Goal: Task Accomplishment & Management: Complete application form

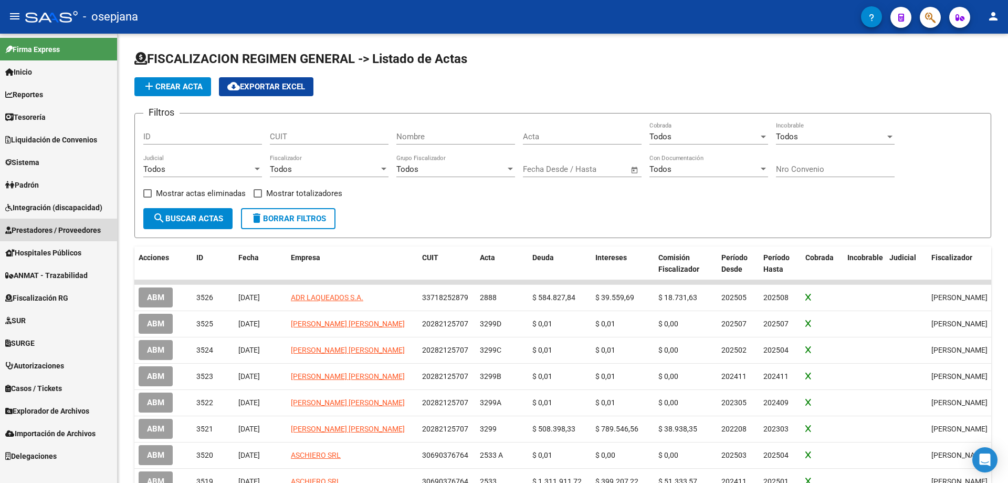
click at [56, 229] on span "Prestadores / Proveedores" at bounding box center [53, 230] width 96 height 12
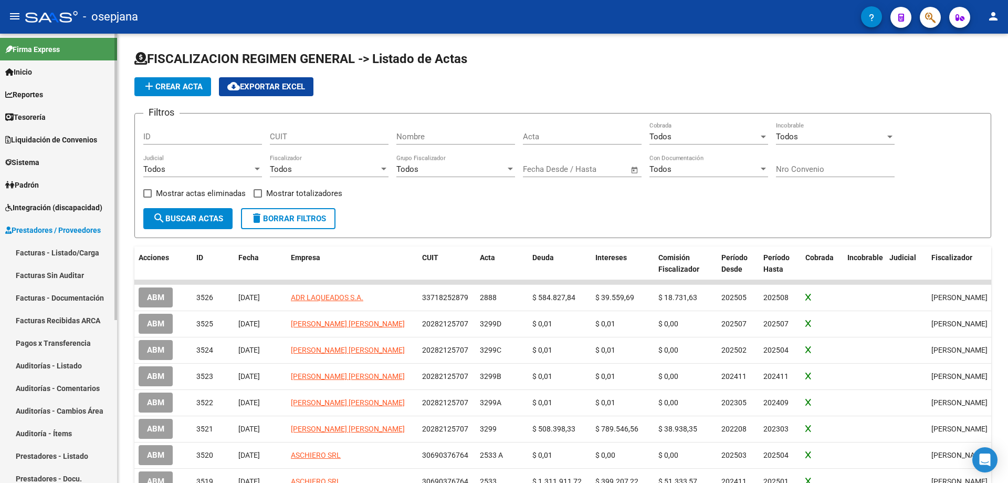
click at [39, 456] on link "Prestadores - Listado" at bounding box center [58, 455] width 117 height 23
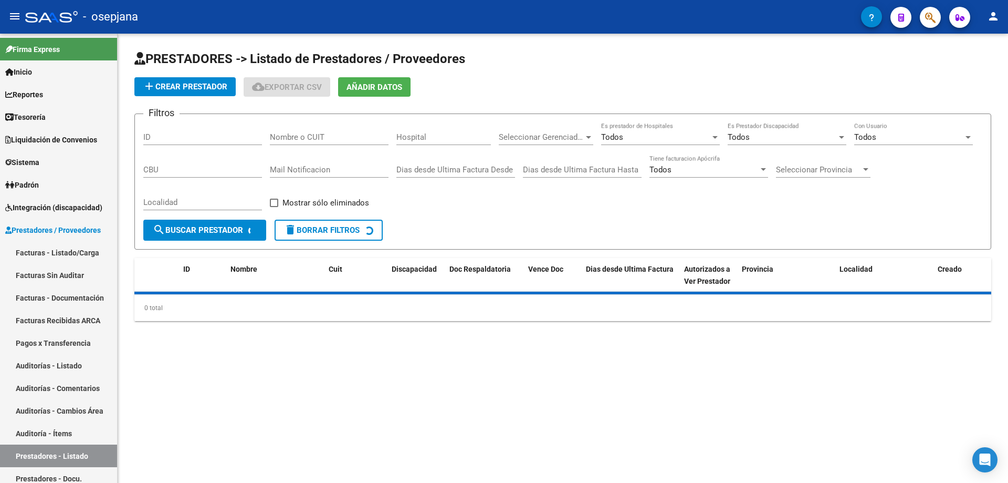
click at [328, 137] on input "Nombre o CUIT" at bounding box center [329, 136] width 119 height 9
paste input "30717915689"
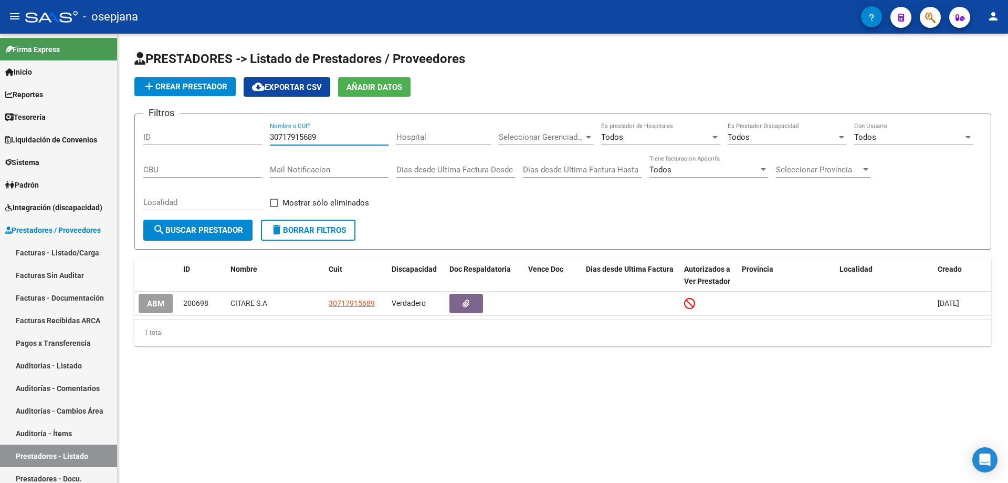
type input "30717915689"
click at [20, 162] on span "Sistema" at bounding box center [22, 163] width 34 height 12
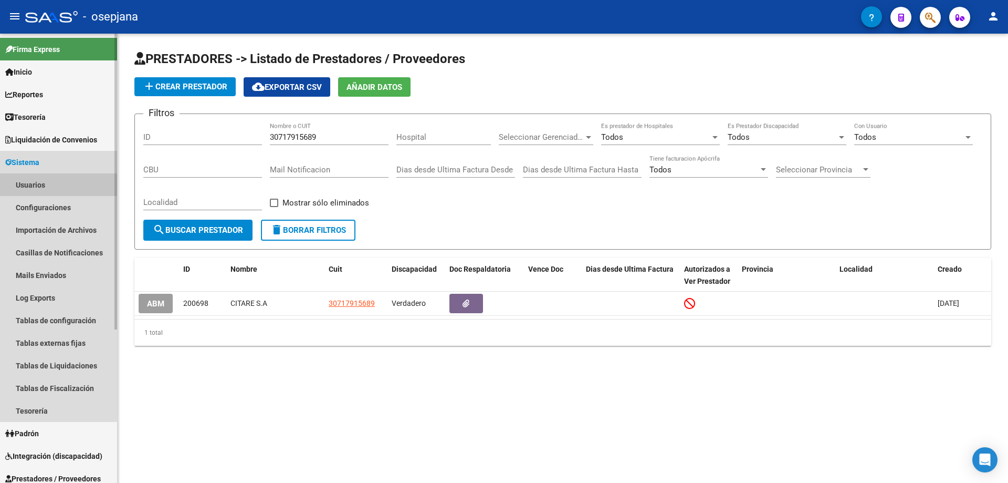
click at [34, 187] on link "Usuarios" at bounding box center [58, 184] width 117 height 23
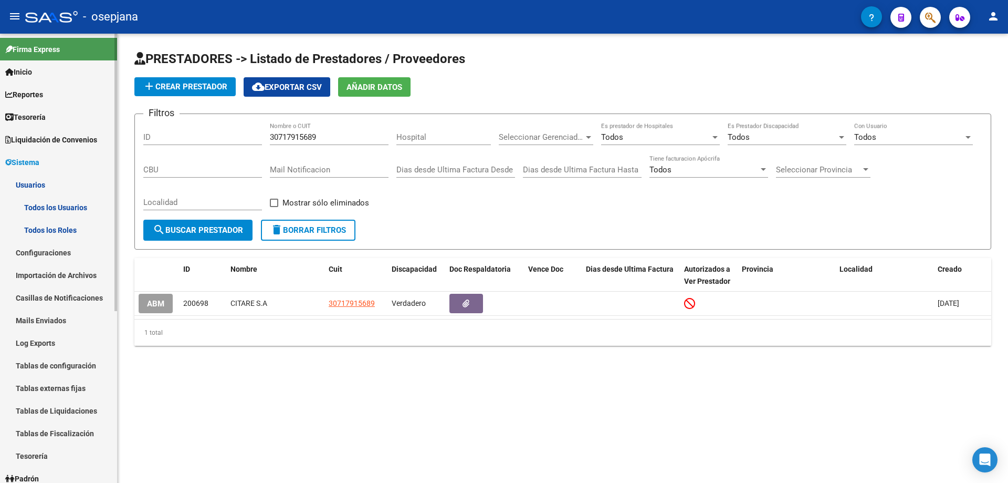
click at [41, 207] on link "Todos los Usuarios" at bounding box center [58, 207] width 117 height 23
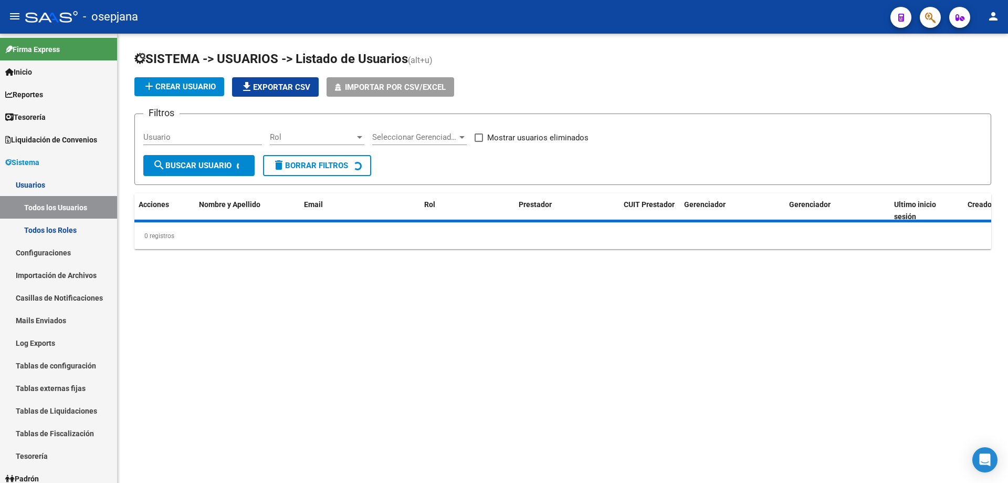
click at [193, 131] on div "Usuario" at bounding box center [202, 133] width 119 height 23
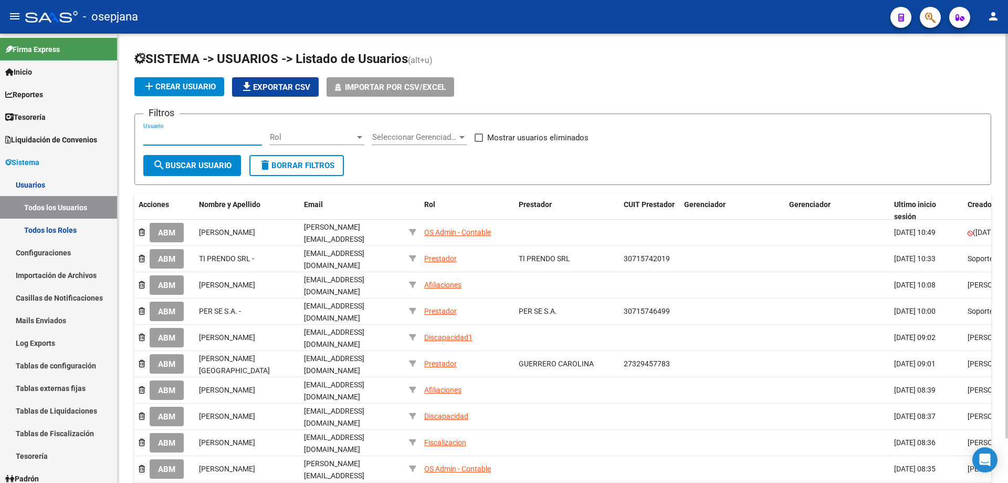
paste input "citarecentrodedia@gmail.com"
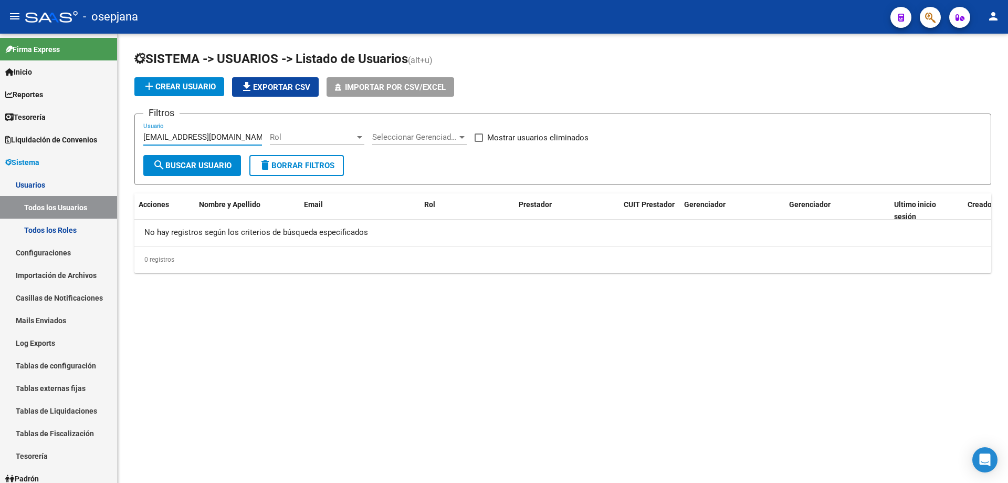
type input "citarecentrodedia@gmail.com"
click at [204, 75] on app-list-header "SISTEMA -> USUARIOS -> Listado de Usuarios (alt+u) add Crear Usuario file_downl…" at bounding box center [562, 117] width 857 height 134
click at [205, 86] on span "add Crear Usuario" at bounding box center [179, 86] width 73 height 9
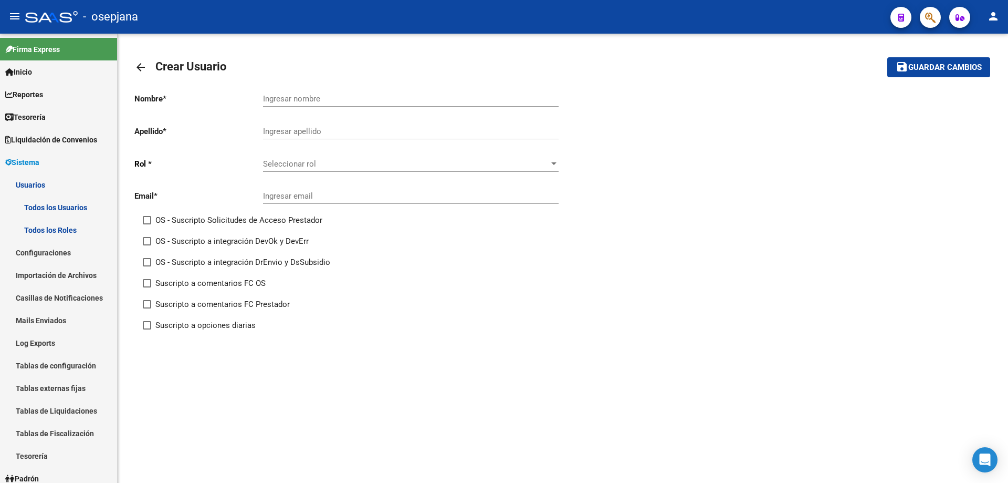
click at [308, 98] on input "Ingresar nombre" at bounding box center [411, 98] width 296 height 9
type input "CITARE S.A."
type input "."
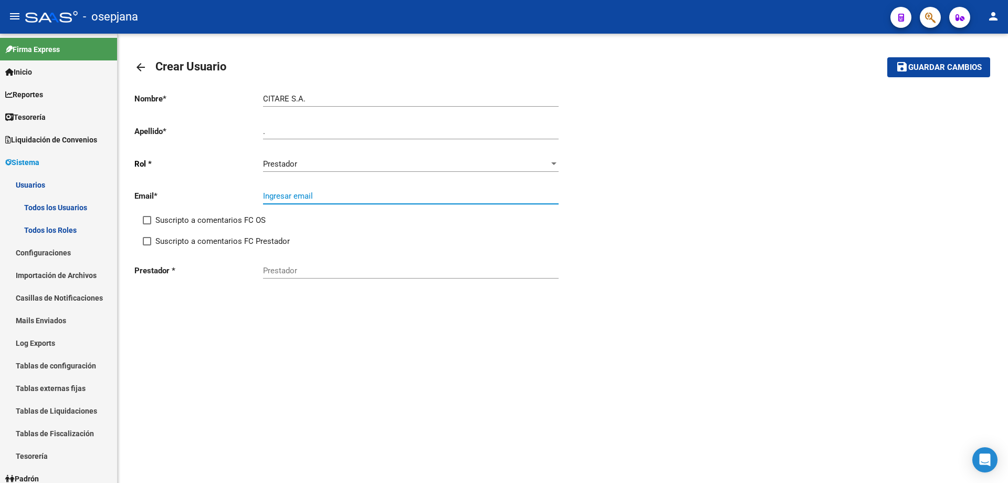
paste input "citarecentrodedia@gmail.com"
type input "citarecentrodedia@gmail.com"
click at [311, 269] on input "Prestador" at bounding box center [411, 270] width 296 height 9
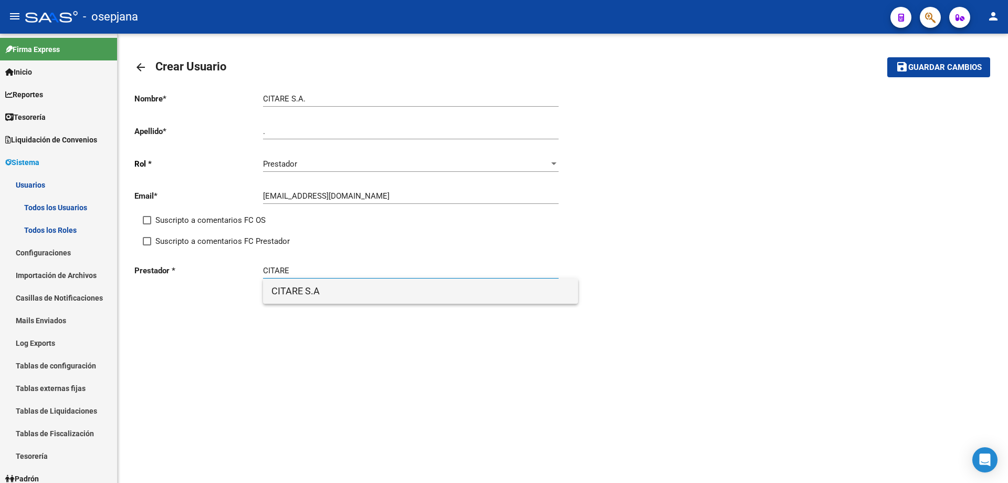
click at [315, 293] on span "CITARE S.A" at bounding box center [421, 290] width 298 height 25
type input "CITARE S.A"
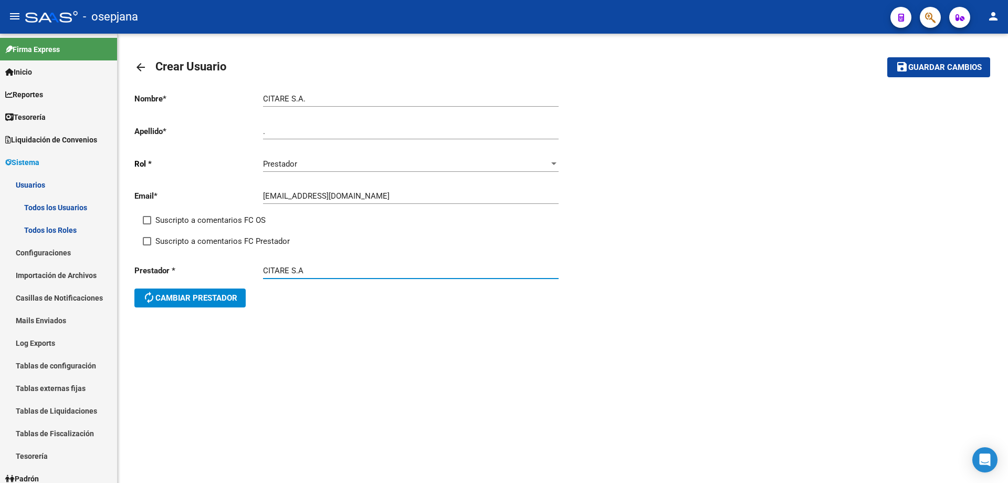
click at [928, 59] on button "save Guardar cambios" at bounding box center [939, 66] width 103 height 19
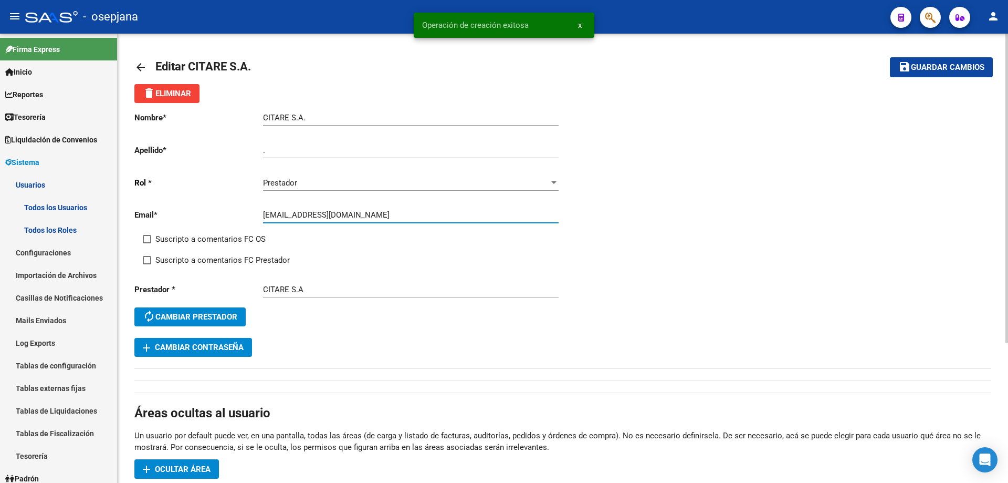
drag, startPoint x: 264, startPoint y: 215, endPoint x: 326, endPoint y: 215, distance: 62.5
click at [326, 215] on input "citarecentrodedia@gmail.com" at bounding box center [411, 214] width 296 height 9
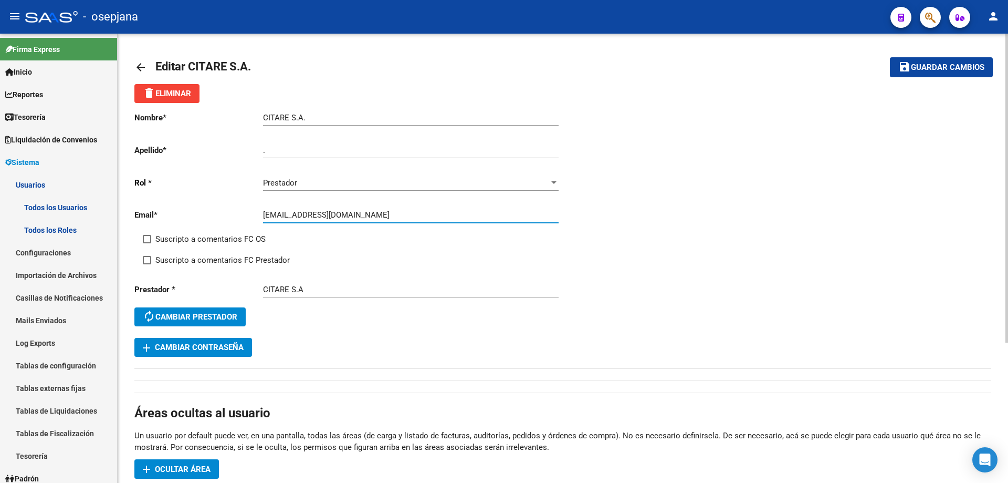
click at [215, 352] on button "add Cambiar Contraseña" at bounding box center [193, 347] width 118 height 19
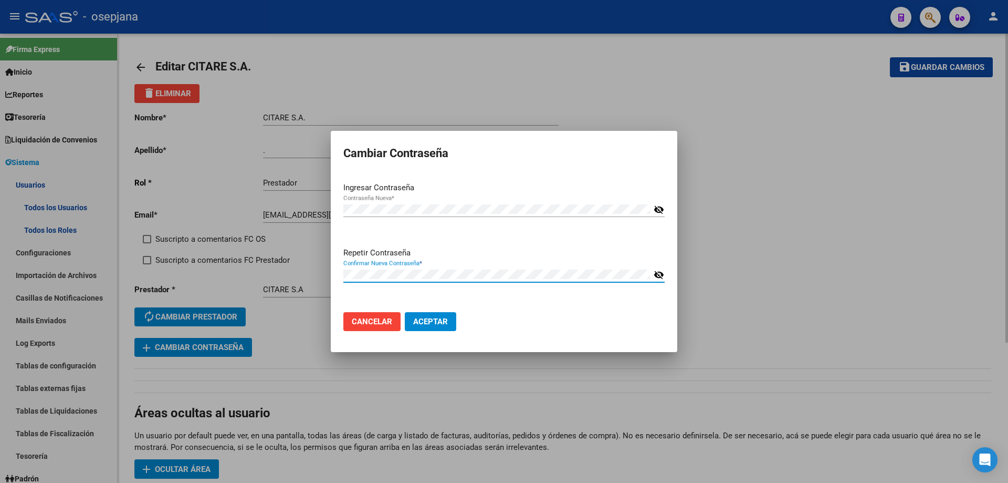
click at [405, 312] on button "Aceptar" at bounding box center [430, 321] width 51 height 19
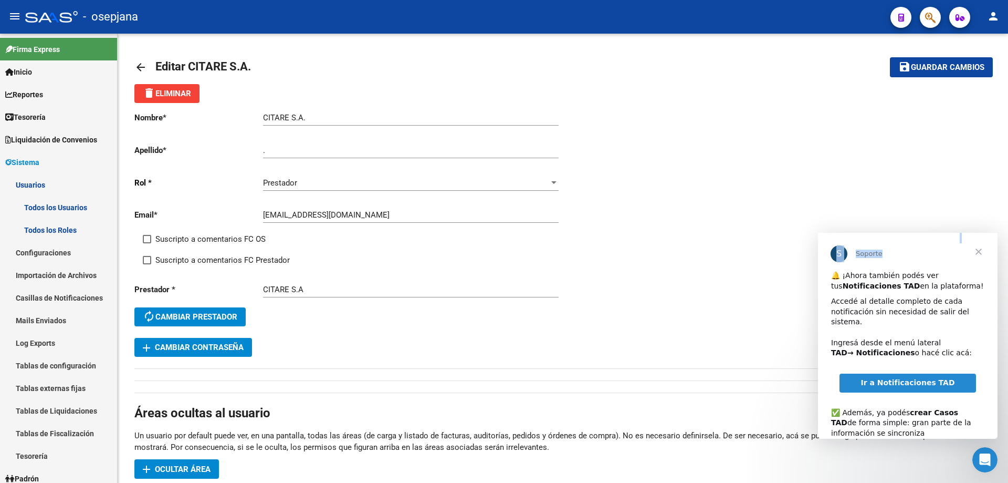
drag, startPoint x: 980, startPoint y: 251, endPoint x: 753, endPoint y: 328, distance: 239.5
click at [818, 328] on html "S Soporte 🔔 ¡Ahora también podés ver tus Notificaciones TAD en la plataforma! A…" at bounding box center [908, 336] width 180 height 206
click at [894, 378] on span "Ir a Notificaciones TAD" at bounding box center [908, 382] width 94 height 8
click at [38, 139] on span "Liquidación de Convenios" at bounding box center [51, 140] width 92 height 12
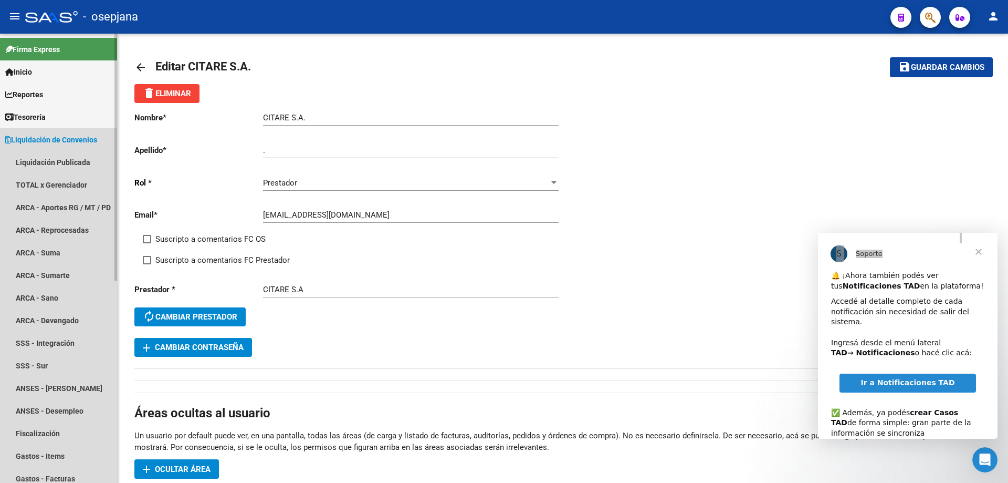
click at [18, 137] on span "Liquidación de Convenios" at bounding box center [51, 140] width 92 height 12
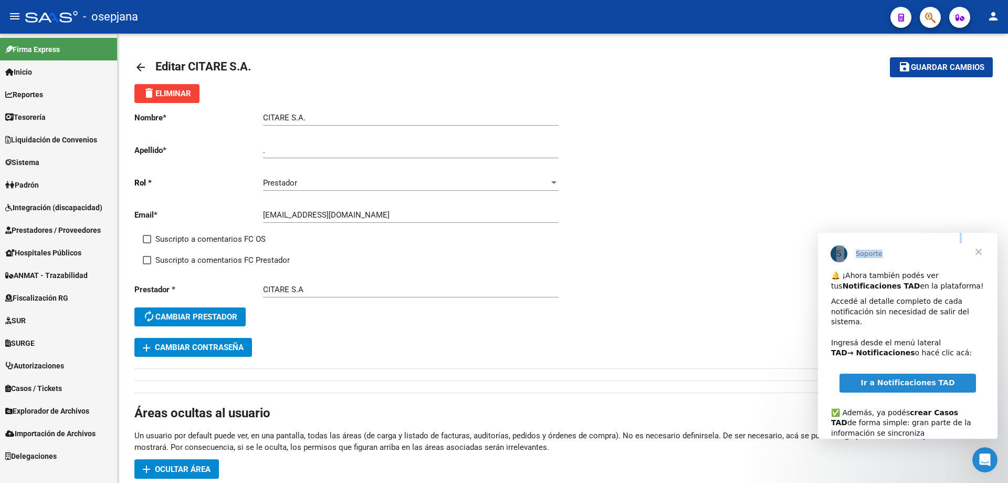
click at [865, 373] on link "Ir a Notificaciones TAD" at bounding box center [908, 382] width 136 height 19
click at [917, 169] on div "Nombre * CITARE S.A. Ingresar nombre Apellido * . Ingresar apellido Rol * Prest…" at bounding box center [562, 230] width 857 height 254
drag, startPoint x: 263, startPoint y: 214, endPoint x: 322, endPoint y: 220, distance: 59.6
click at [322, 220] on input "citarecentrodedia@gmail.com" at bounding box center [411, 214] width 296 height 9
click at [245, 338] on button "add Cambiar Contraseña" at bounding box center [193, 347] width 118 height 19
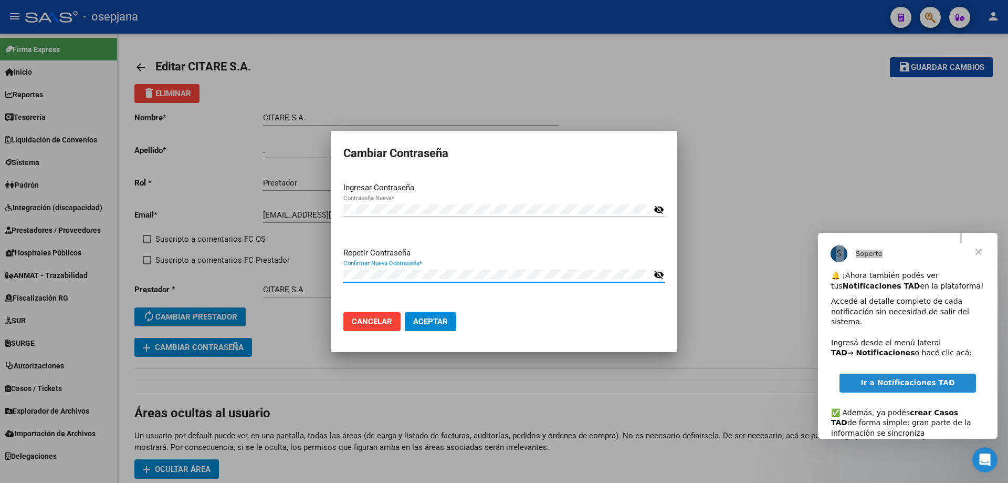
click at [405, 312] on button "Aceptar" at bounding box center [430, 321] width 51 height 19
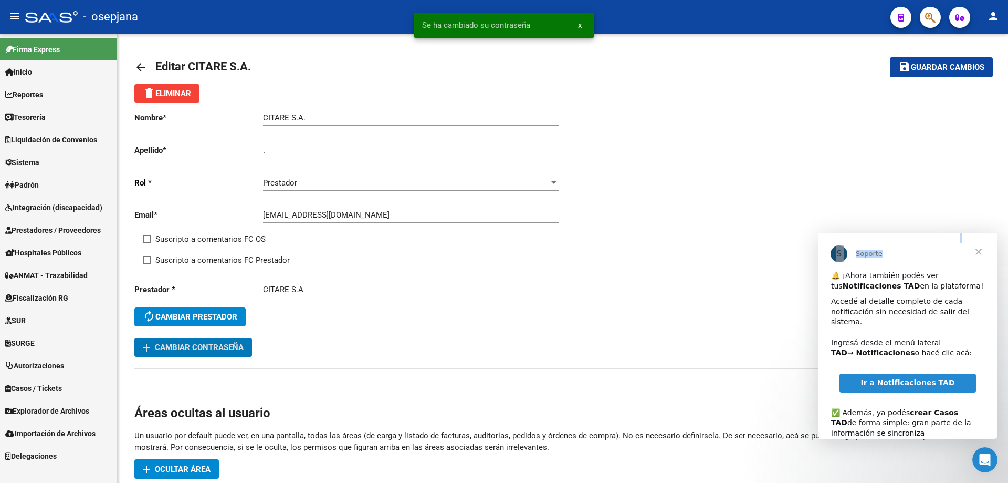
click at [981, 251] on span "Cerrar" at bounding box center [979, 252] width 38 height 38
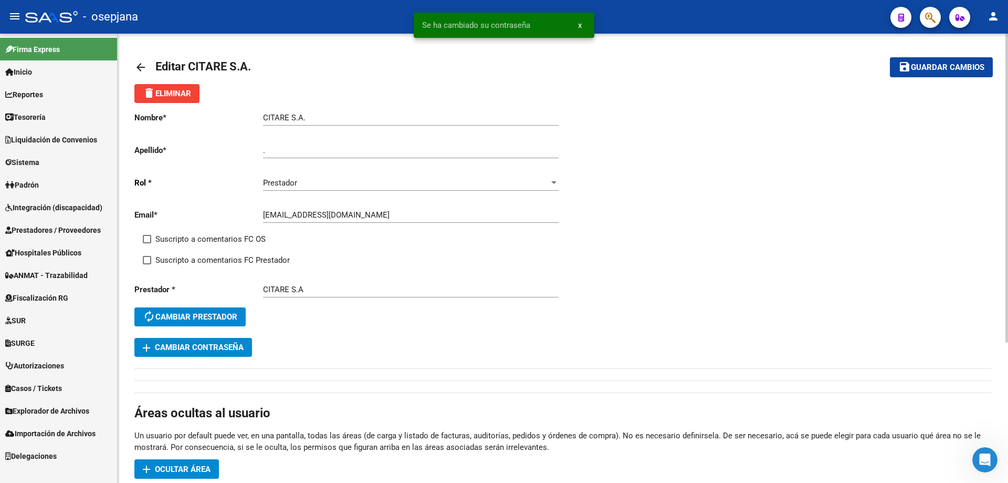
scroll to position [158, 0]
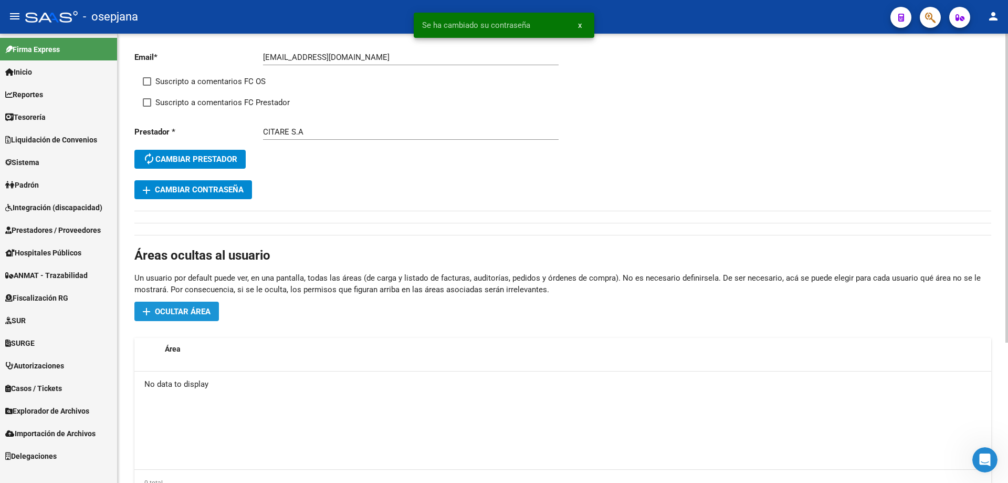
click at [201, 309] on span "Ocultar área" at bounding box center [183, 311] width 56 height 9
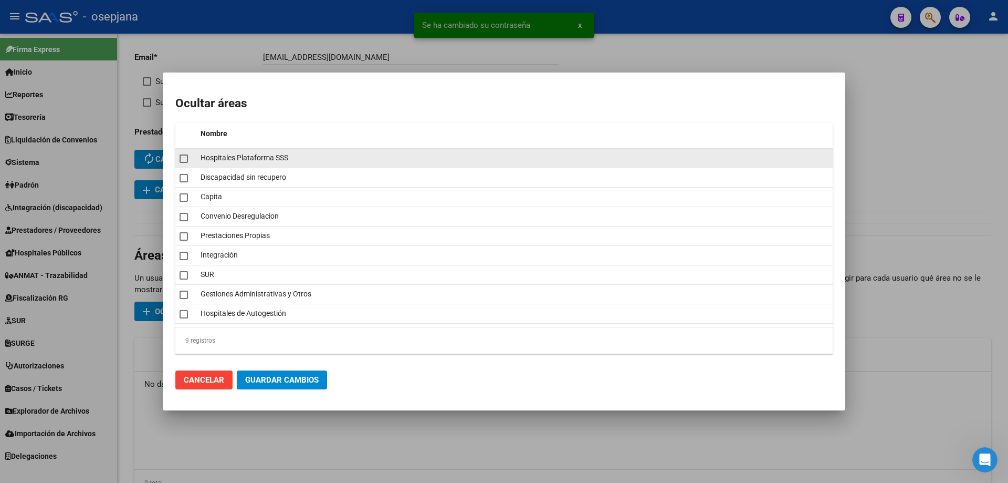
click at [181, 163] on mat-checkbox at bounding box center [184, 158] width 8 height 15
checkbox input "true"
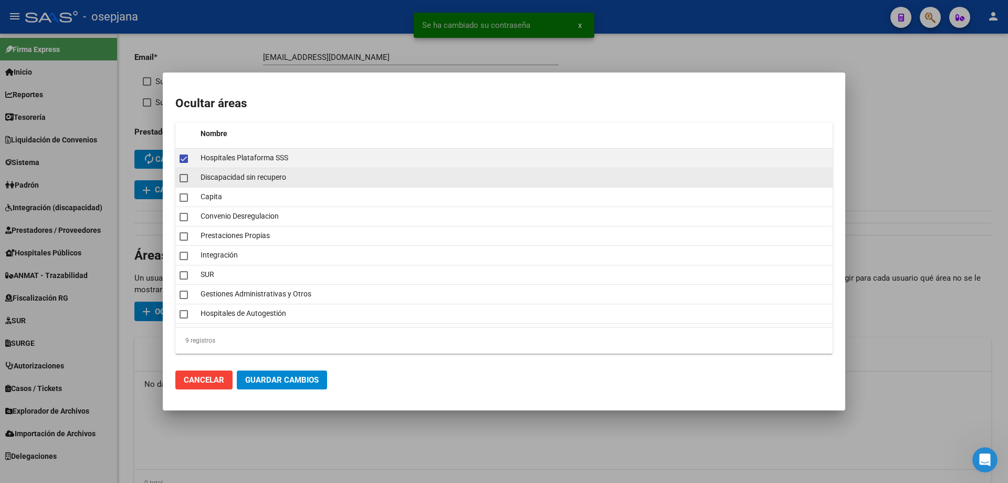
click at [180, 178] on span at bounding box center [184, 178] width 8 height 8
checkbox input "true"
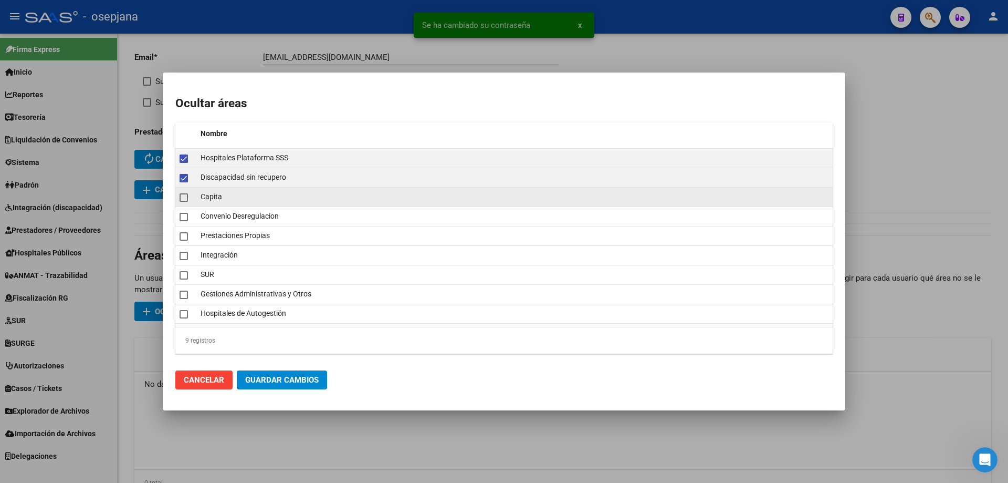
click at [180, 195] on span at bounding box center [184, 197] width 8 height 8
checkbox input "true"
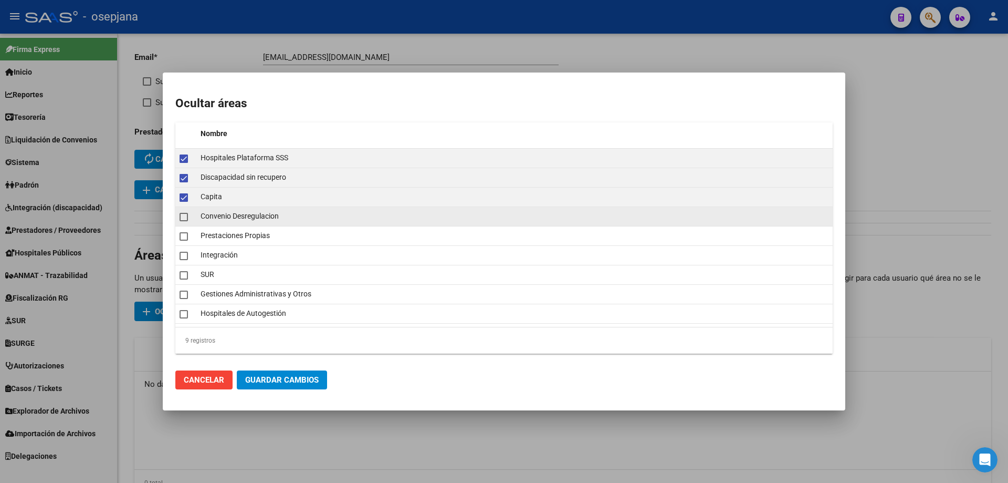
click at [180, 212] on mat-checkbox at bounding box center [184, 216] width 8 height 15
checkbox input "true"
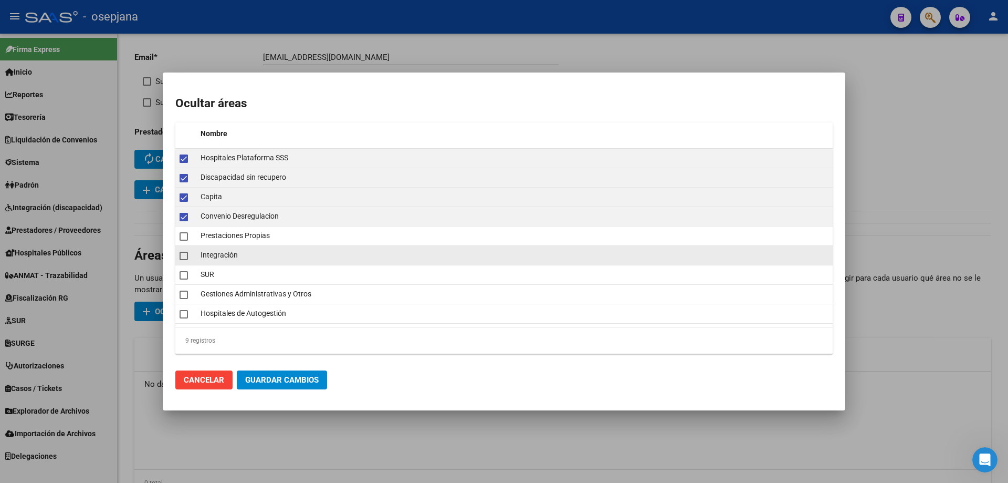
drag, startPoint x: 182, startPoint y: 231, endPoint x: 184, endPoint y: 245, distance: 14.9
click at [182, 232] on mat-checkbox at bounding box center [184, 235] width 8 height 15
checkbox input "true"
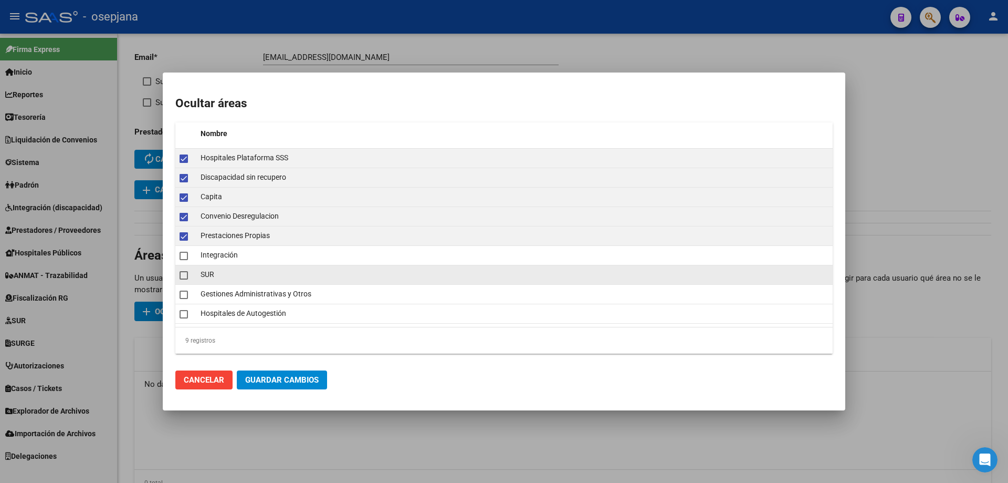
click at [185, 273] on span at bounding box center [184, 275] width 8 height 8
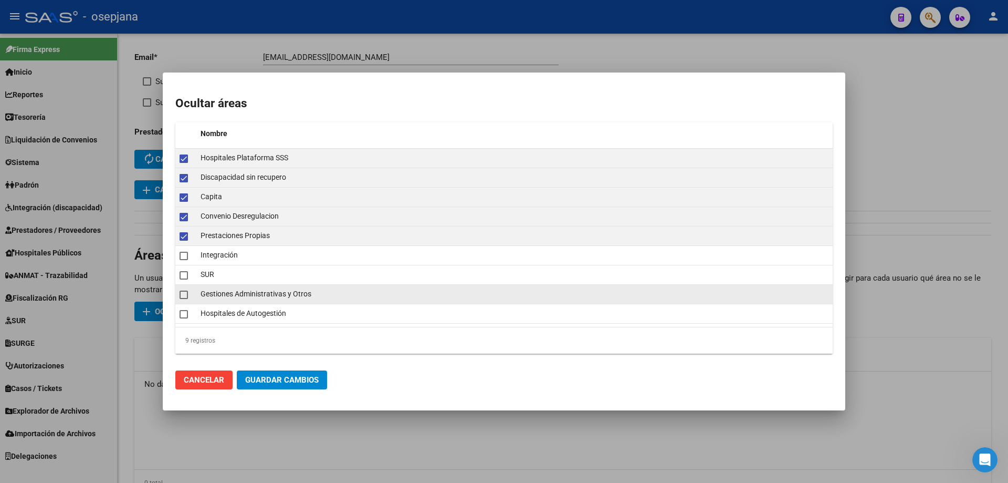
checkbox input "true"
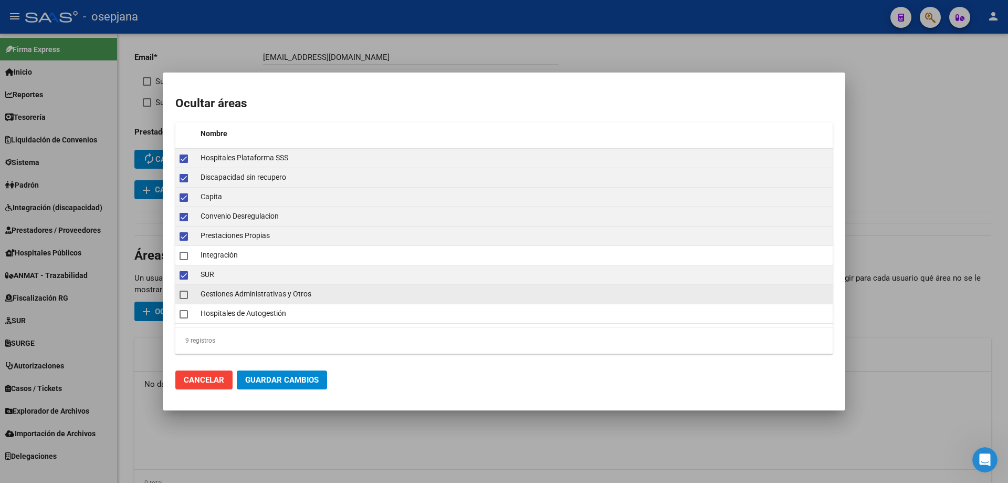
drag, startPoint x: 183, startPoint y: 288, endPoint x: 183, endPoint y: 296, distance: 7.9
click at [183, 290] on mat-checkbox at bounding box center [184, 294] width 8 height 15
checkbox input "true"
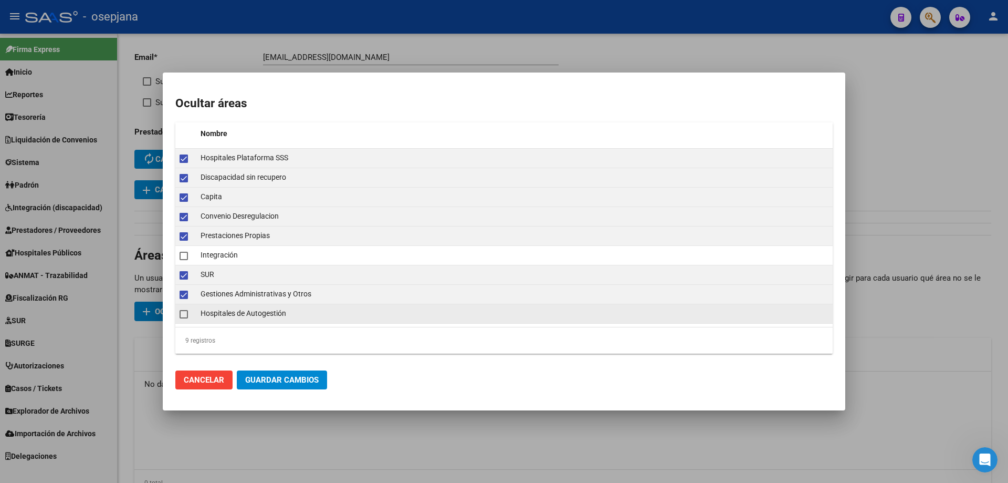
click at [183, 313] on span at bounding box center [184, 314] width 8 height 8
checkbox input "true"
click at [278, 381] on span "Guardar Cambios" at bounding box center [282, 379] width 74 height 9
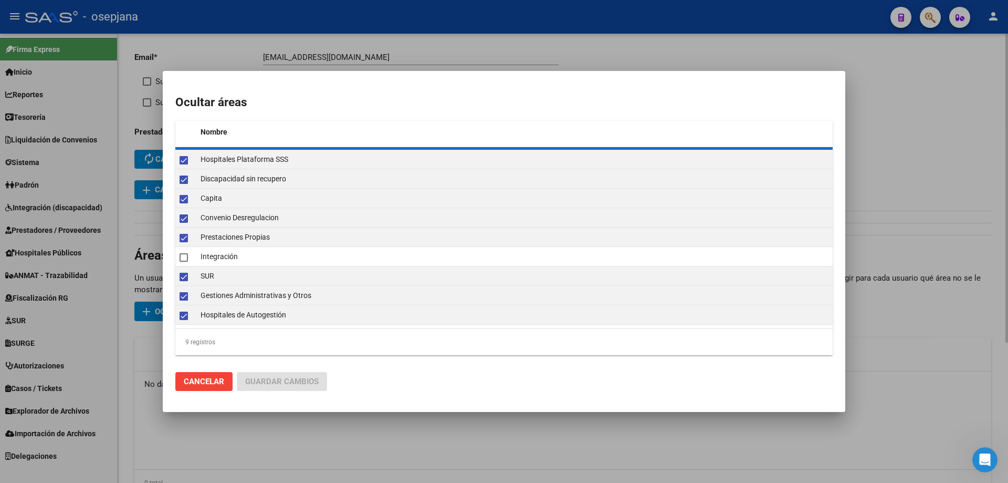
checkbox input "false"
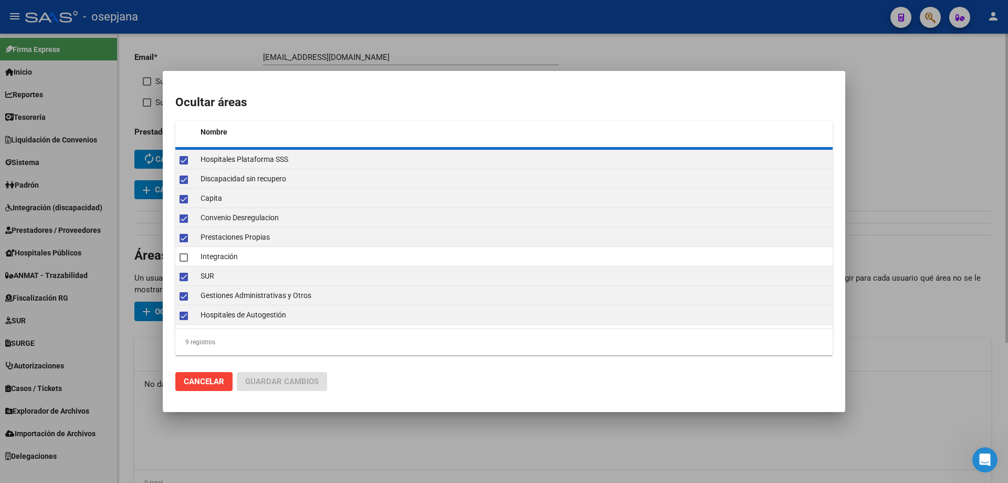
checkbox input "false"
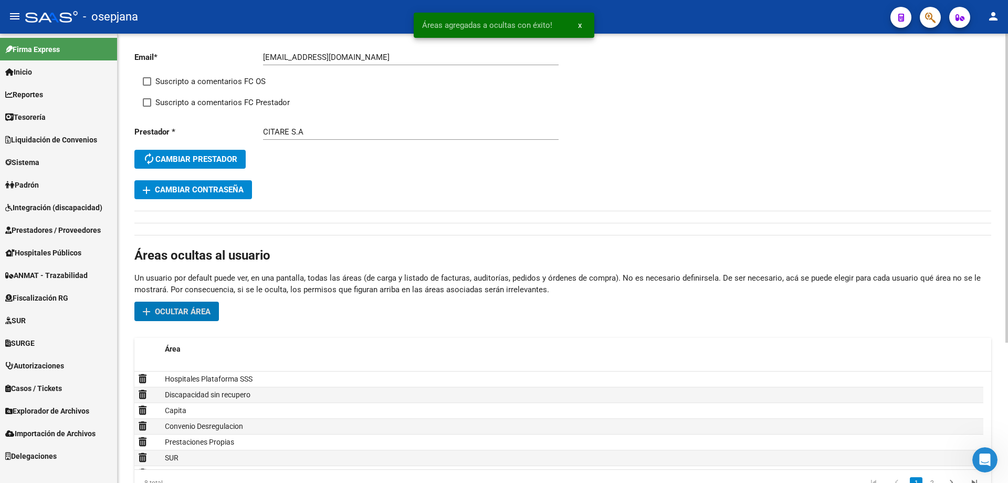
scroll to position [0, 0]
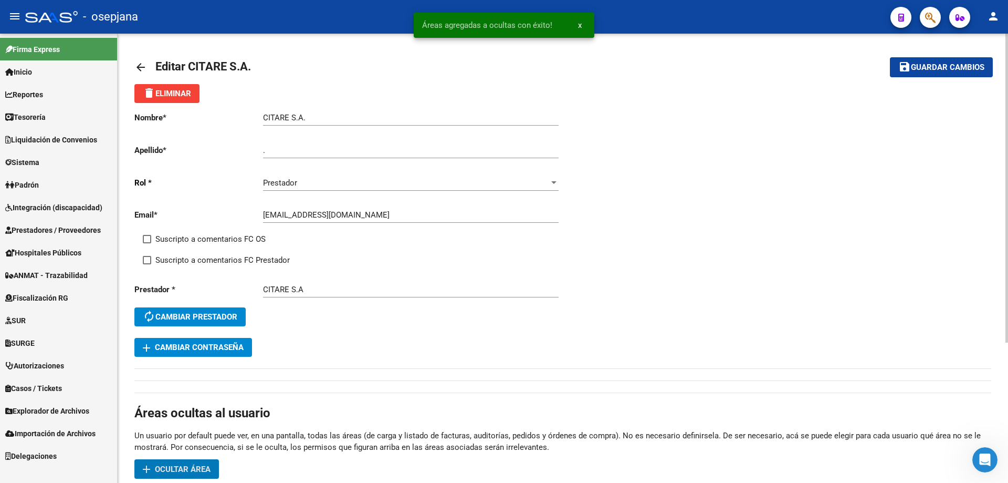
click at [950, 68] on span "Guardar cambios" at bounding box center [948, 67] width 74 height 9
click at [140, 66] on mat-icon "arrow_back" at bounding box center [140, 67] width 13 height 13
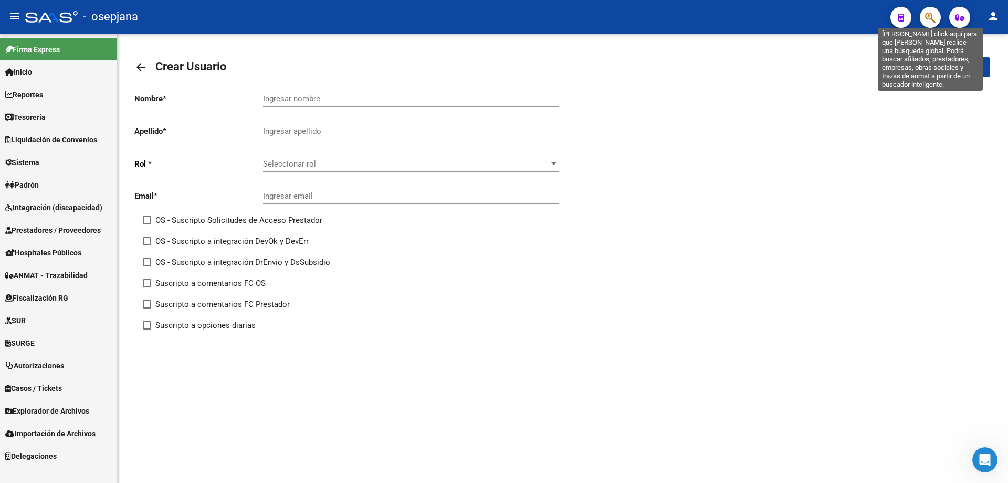
click at [927, 19] on icon "button" at bounding box center [930, 18] width 11 height 12
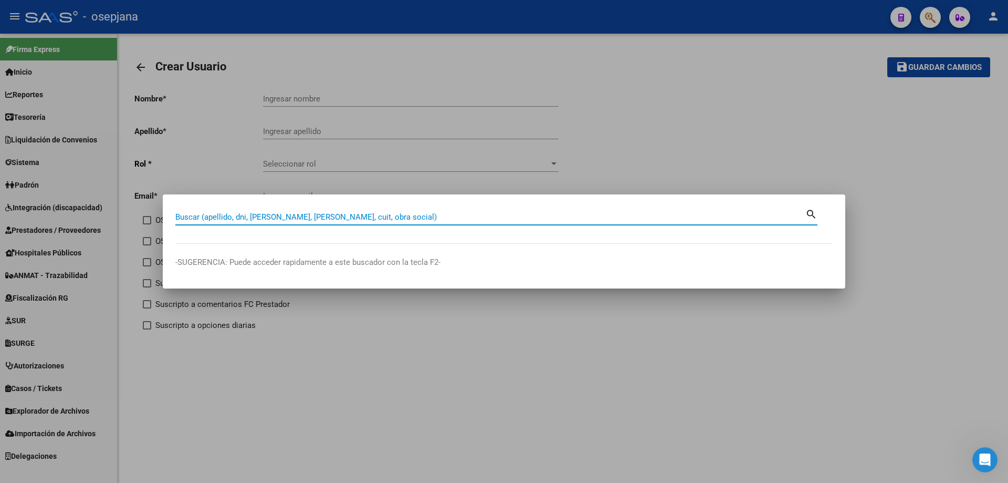
paste input "16204455"
type input "16204455"
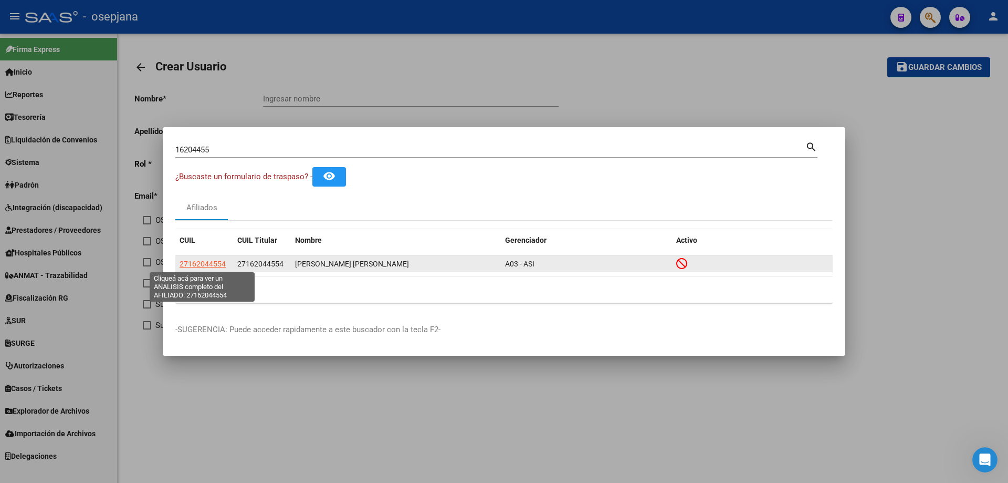
click at [211, 264] on span "27162044554" at bounding box center [203, 263] width 46 height 8
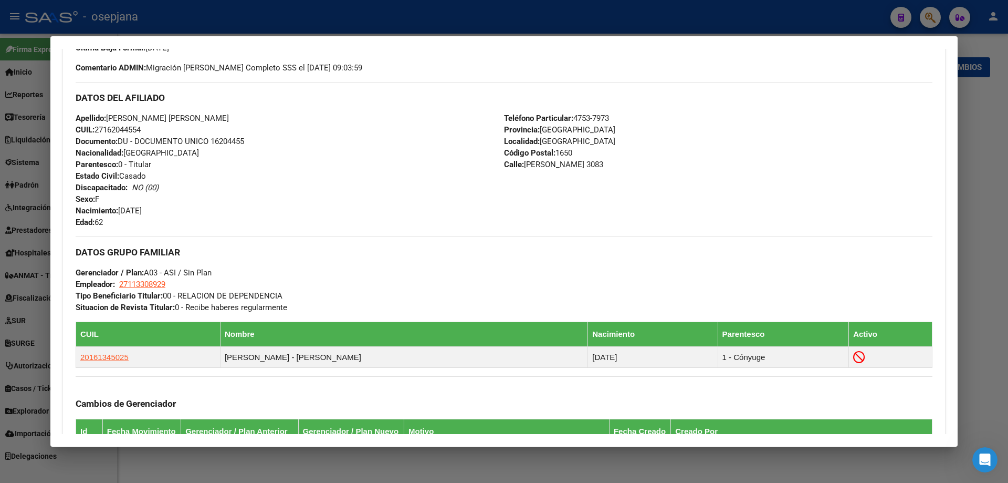
scroll to position [509, 0]
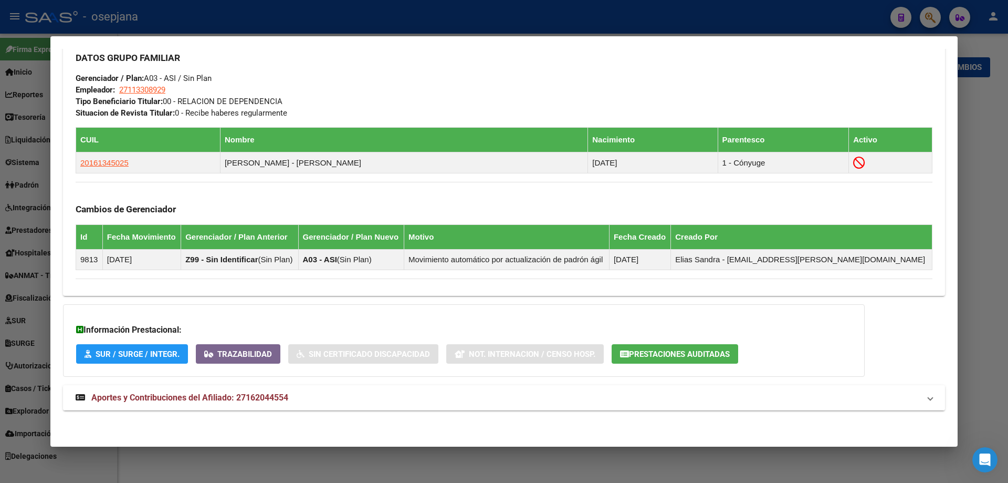
click at [280, 399] on span "Aportes y Contribuciones del Afiliado: 27162044554" at bounding box center [189, 397] width 197 height 10
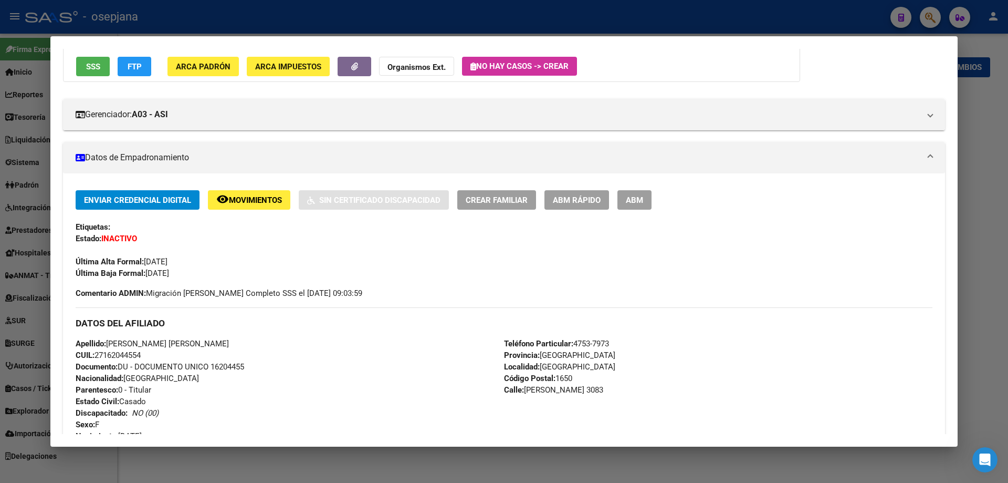
scroll to position [0, 0]
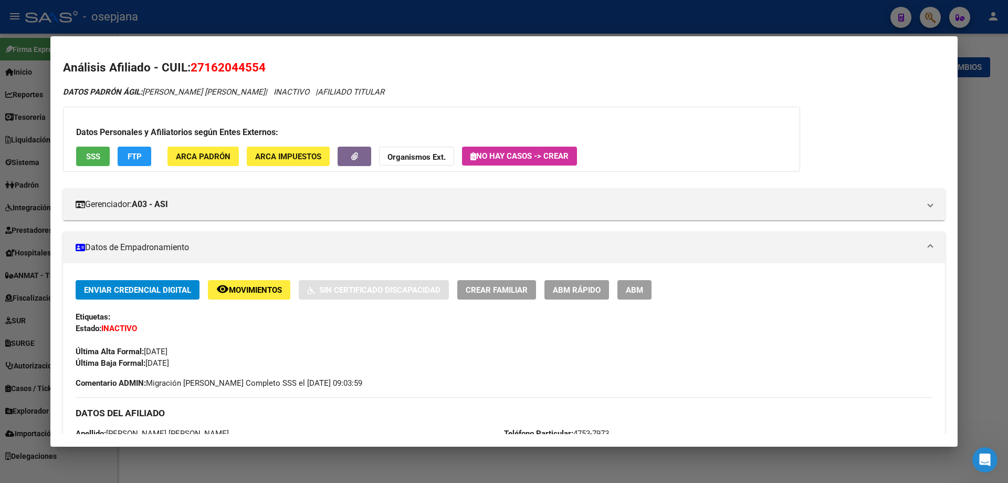
drag, startPoint x: 192, startPoint y: 66, endPoint x: 268, endPoint y: 66, distance: 76.2
click at [268, 66] on h2 "Análisis Afiliado - CUIL: 27162044554" at bounding box center [504, 68] width 882 height 18
copy span "27162044554"
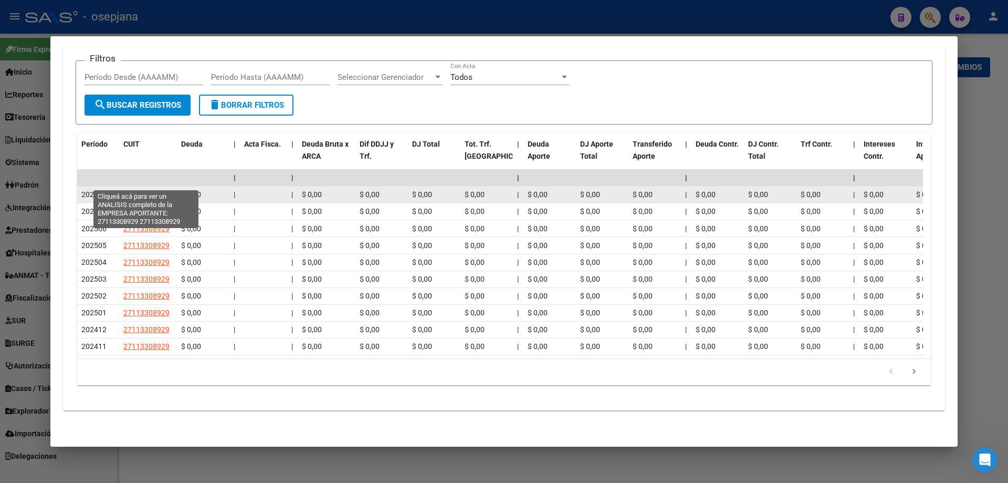
click at [146, 190] on span "27113308929" at bounding box center [146, 194] width 46 height 8
type textarea "27113308929"
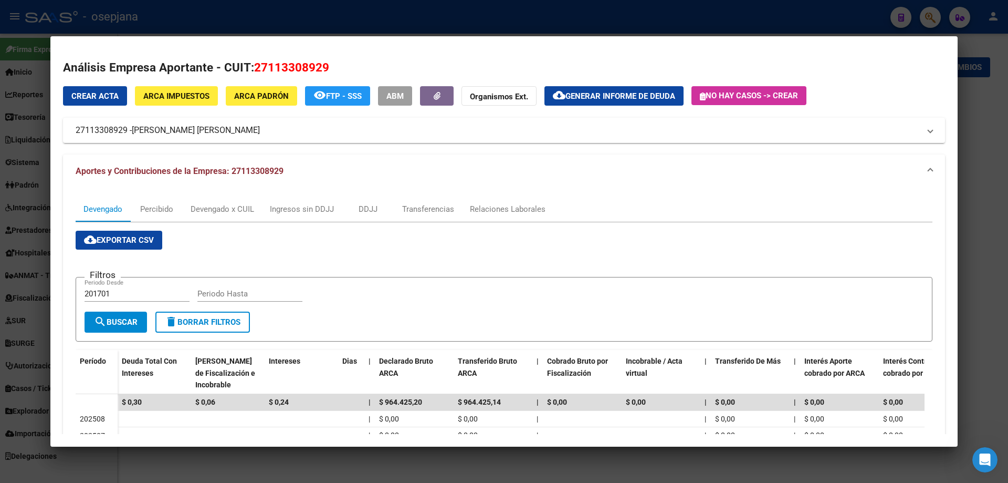
drag, startPoint x: 267, startPoint y: 67, endPoint x: 302, endPoint y: 68, distance: 34.7
click at [302, 68] on span "27113308929" at bounding box center [291, 67] width 75 height 14
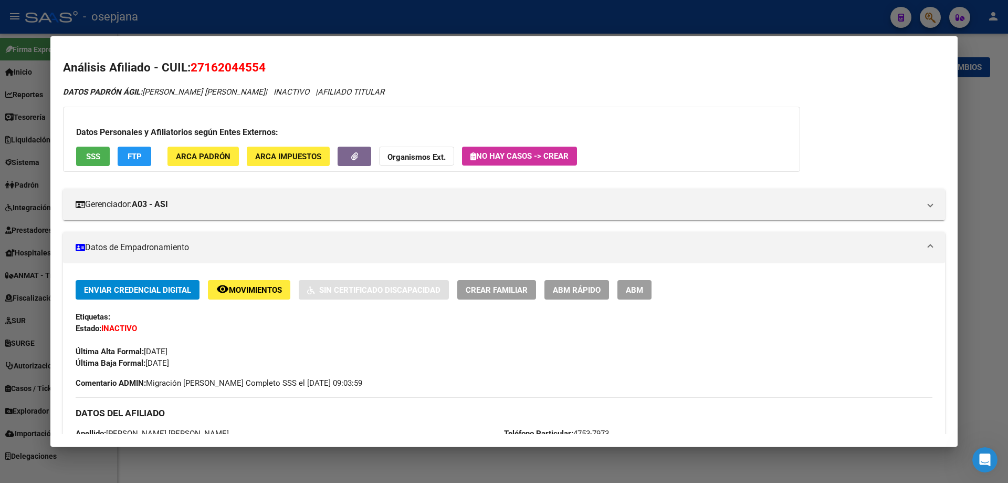
drag, startPoint x: 207, startPoint y: 69, endPoint x: 259, endPoint y: 68, distance: 52.5
click at [259, 68] on span "27162044554" at bounding box center [228, 67] width 75 height 14
copy span "16204455"
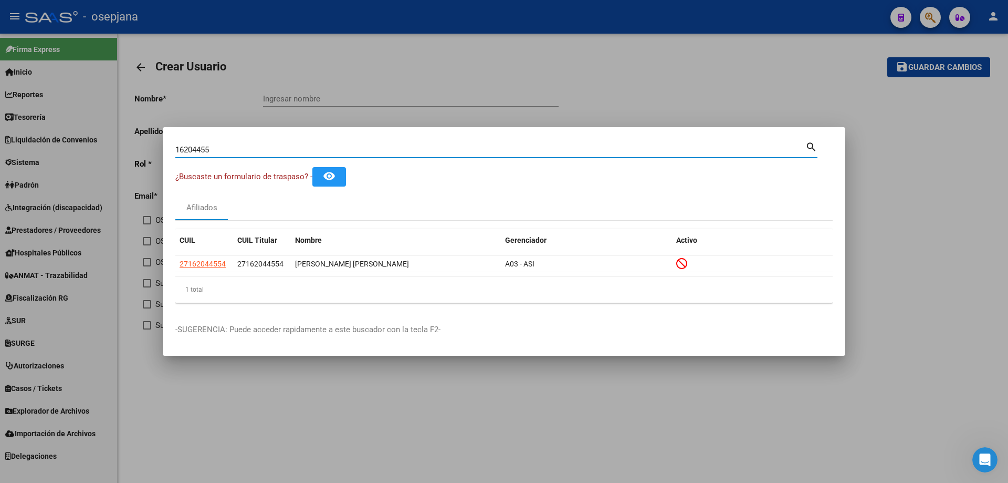
drag, startPoint x: 243, startPoint y: 153, endPoint x: 162, endPoint y: 153, distance: 81.4
click at [162, 153] on div "16204455 Buscar (apellido, dni, cuil, nro traspaso, cuit, obra social) search ¿…" at bounding box center [504, 241] width 1008 height 483
paste input "30085436"
type input "30085436"
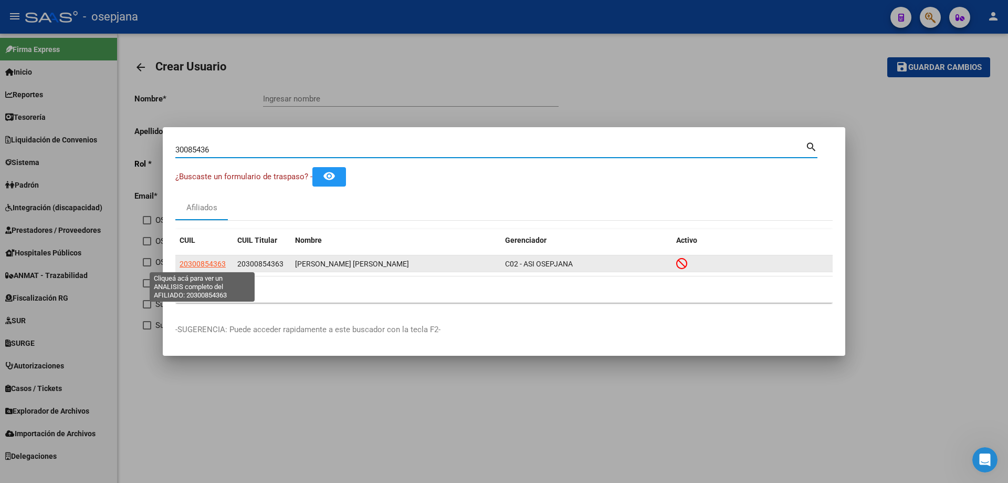
click at [202, 261] on span "20300854363" at bounding box center [203, 263] width 46 height 8
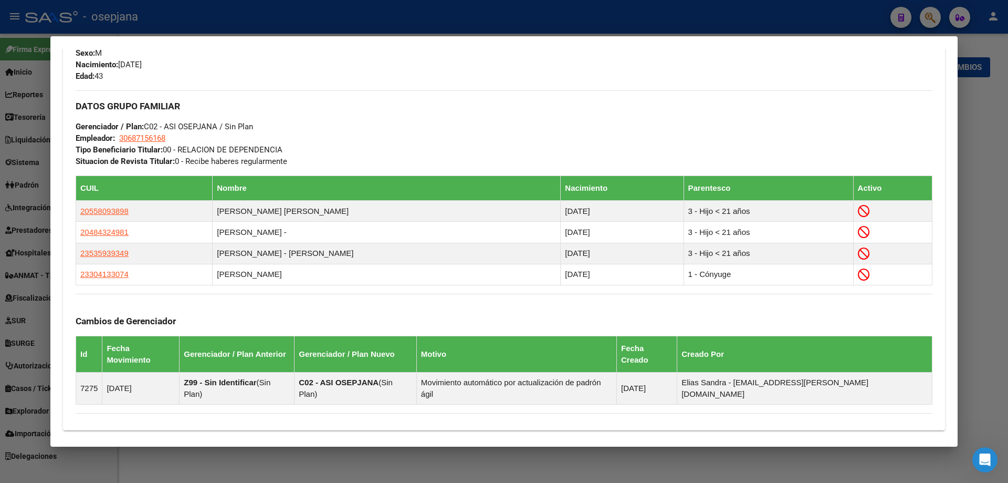
scroll to position [584, 0]
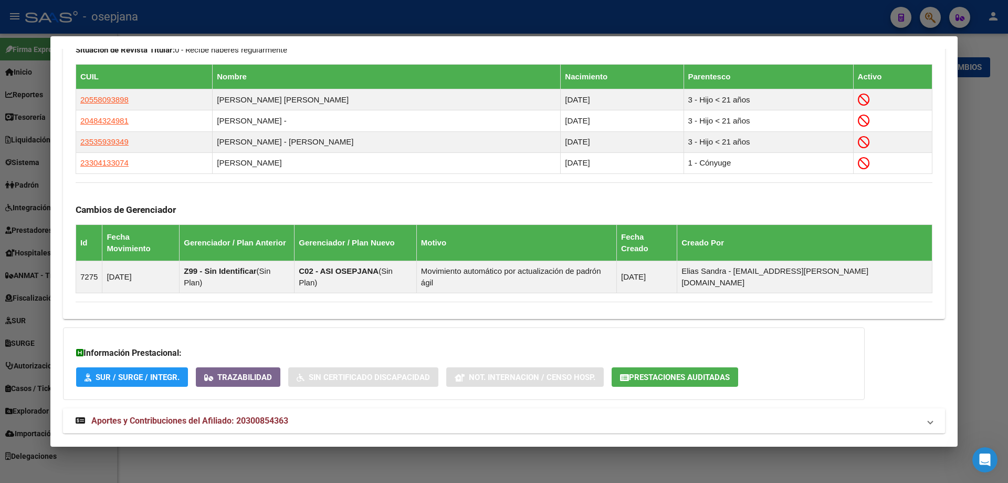
click at [161, 415] on span "Aportes y Contribuciones del Afiliado: 20300854363" at bounding box center [189, 420] width 197 height 10
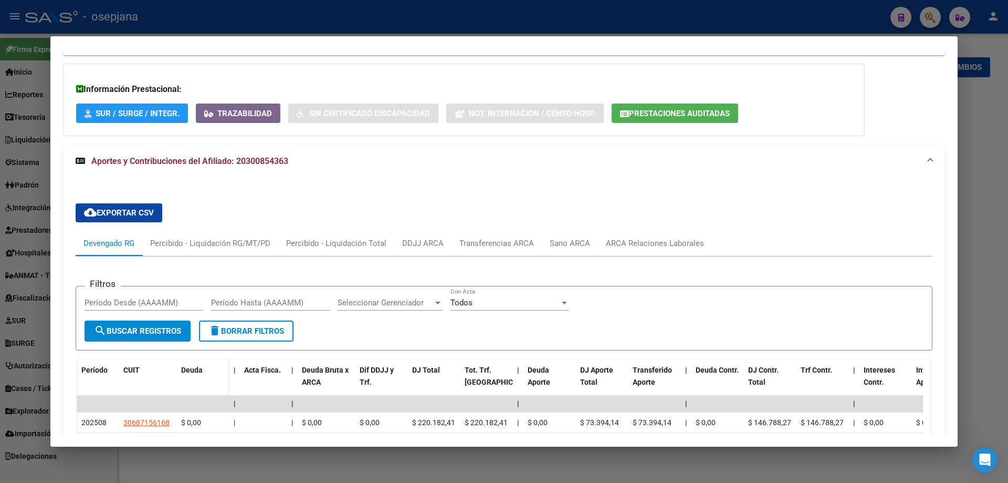
scroll to position [953, 0]
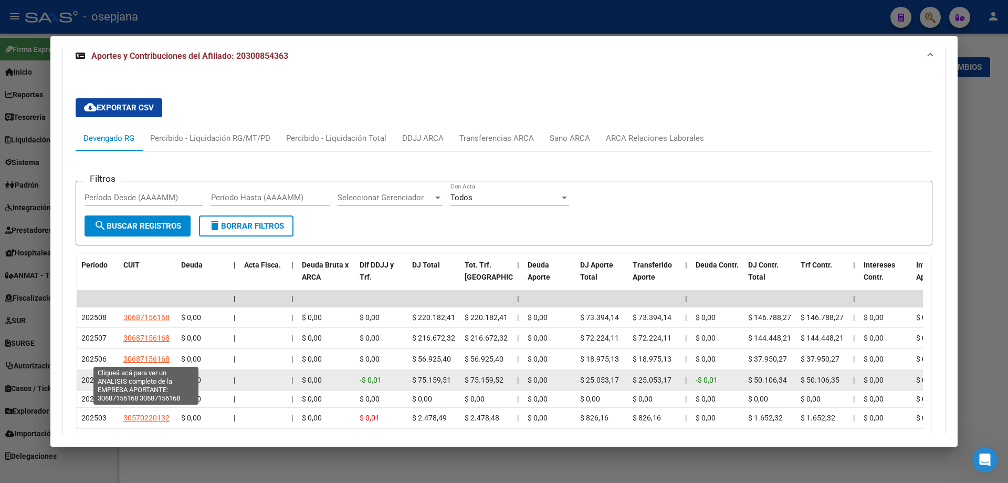
click at [162, 376] on span "30687156168" at bounding box center [146, 380] width 46 height 8
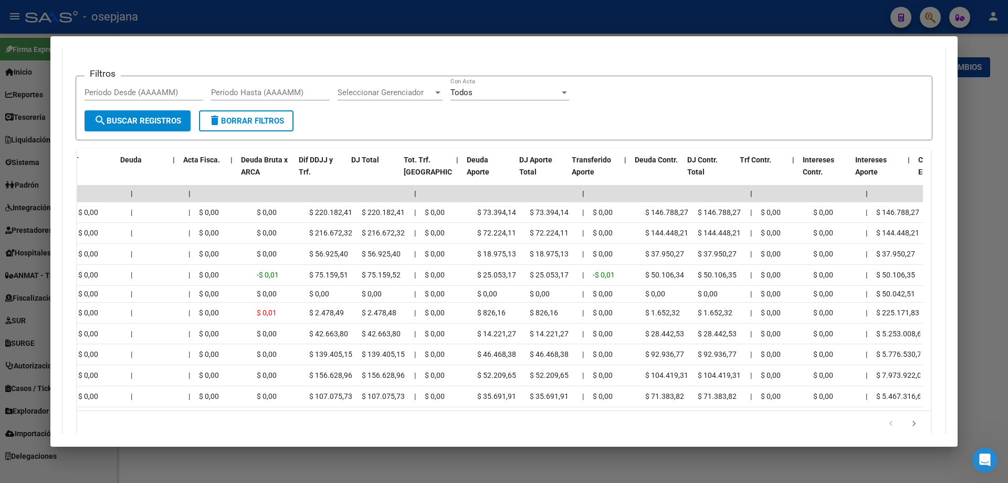
scroll to position [0, 0]
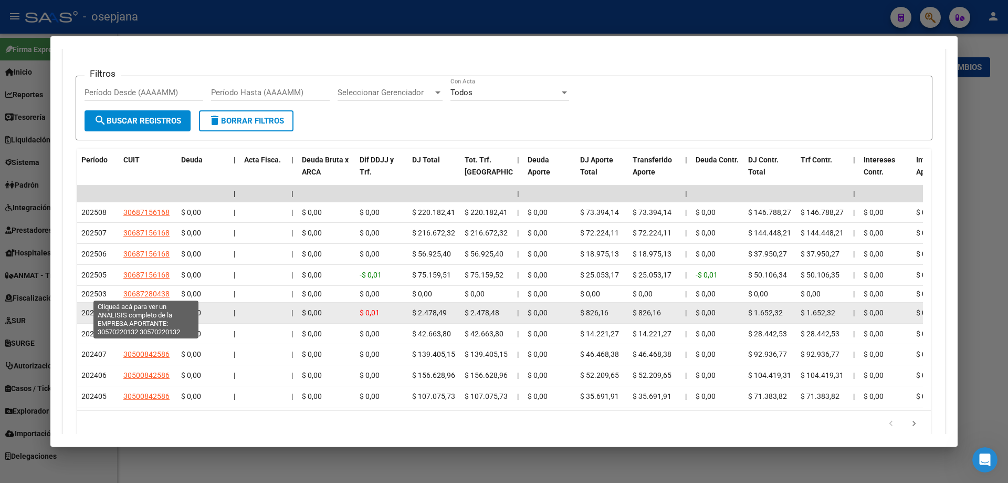
click at [151, 308] on span "30570220132" at bounding box center [146, 312] width 46 height 8
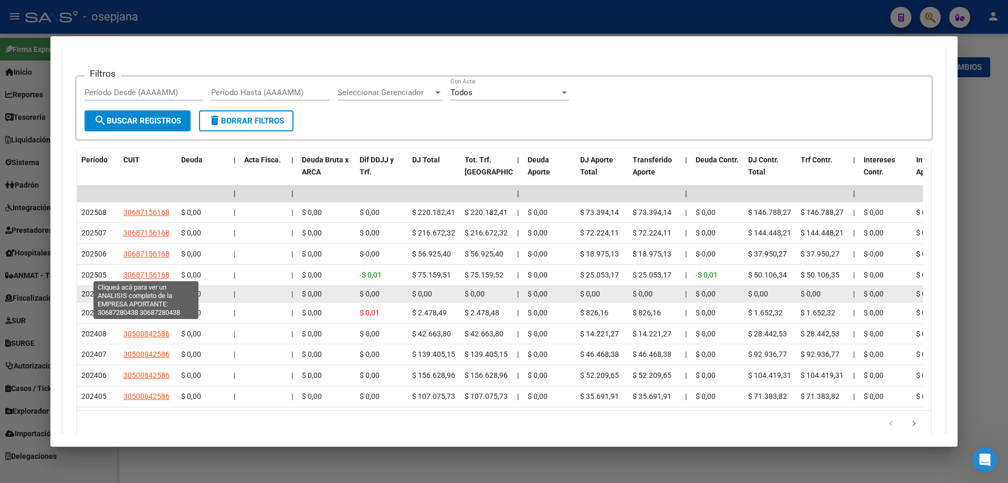
click at [145, 289] on span "30687280438" at bounding box center [146, 293] width 46 height 8
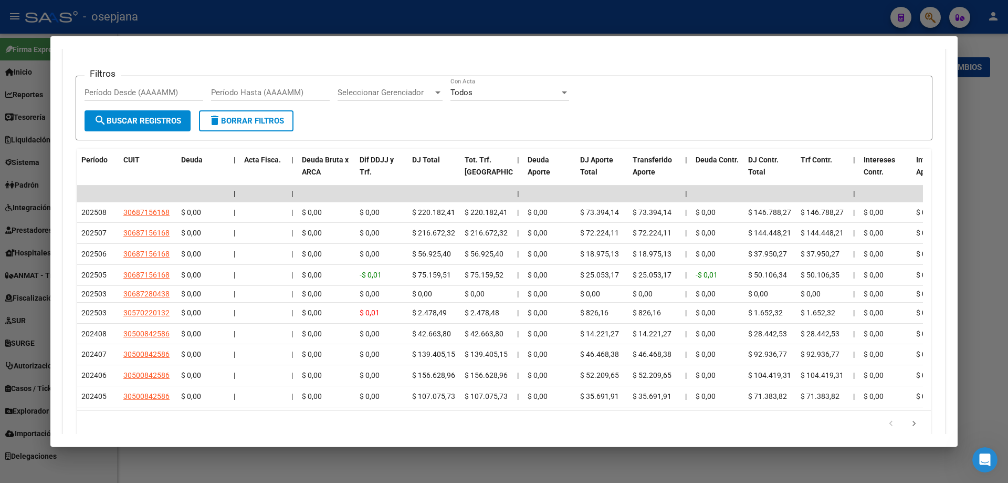
scroll to position [900, 0]
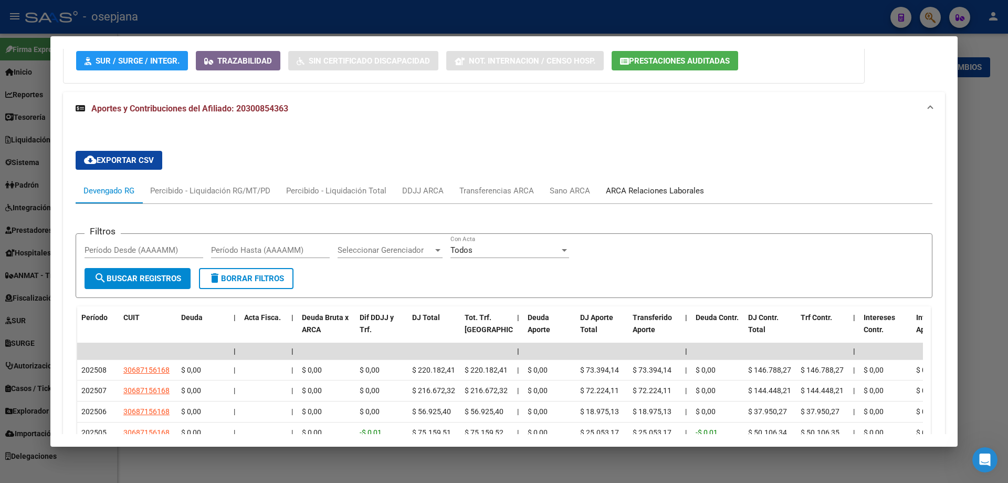
click at [631, 185] on div "ARCA Relaciones Laborales" at bounding box center [655, 191] width 98 height 12
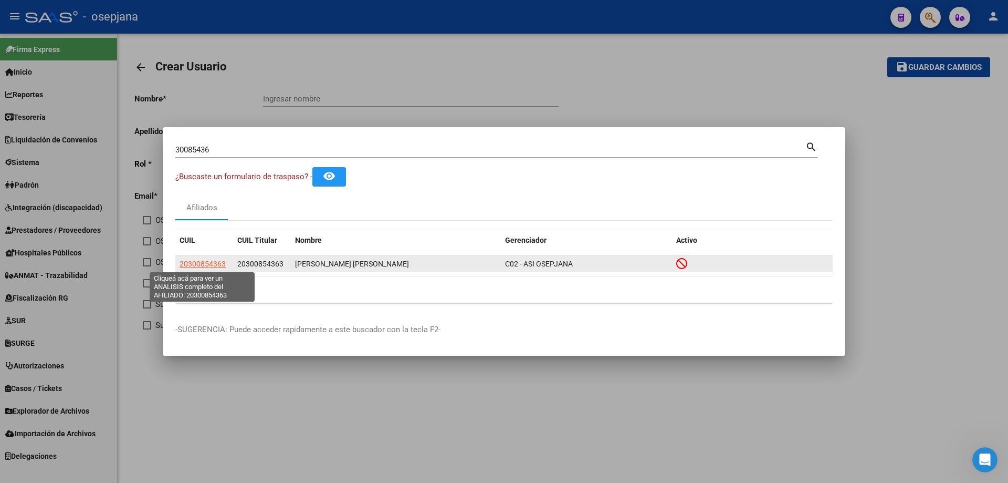
click at [204, 266] on span "20300854363" at bounding box center [203, 263] width 46 height 8
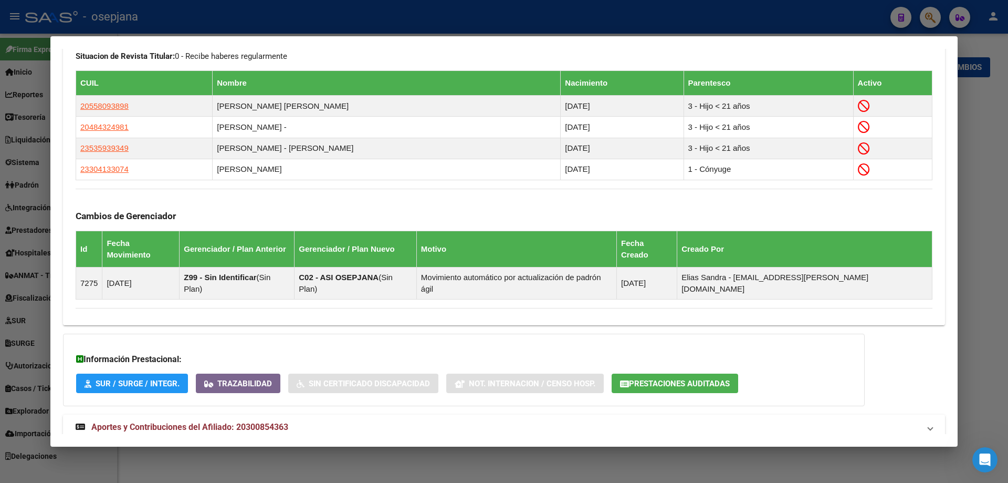
scroll to position [584, 0]
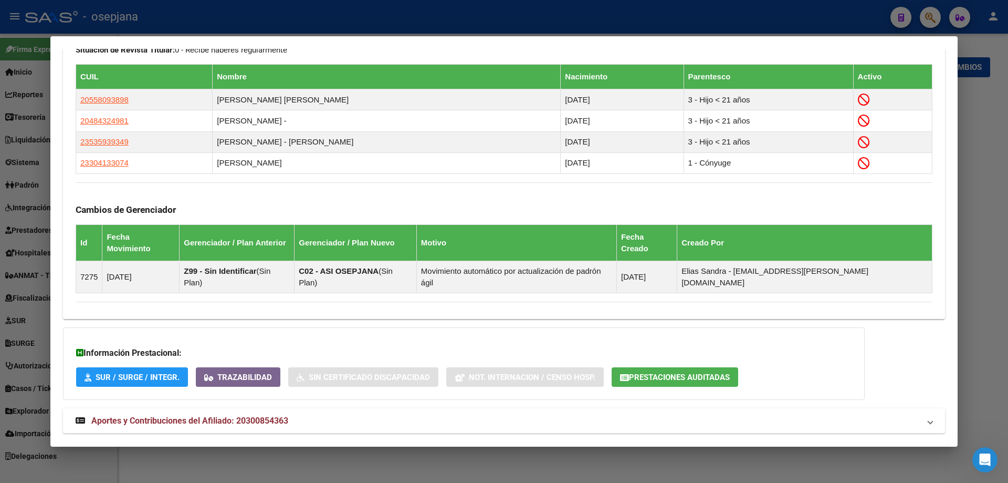
click at [263, 415] on span "Aportes y Contribuciones del Afiliado: 20300854363" at bounding box center [189, 420] width 197 height 10
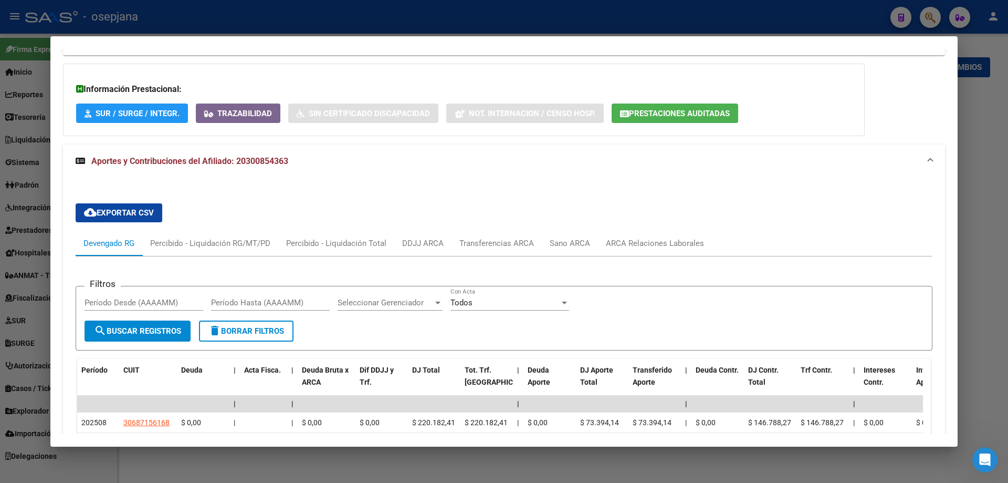
scroll to position [1005, 0]
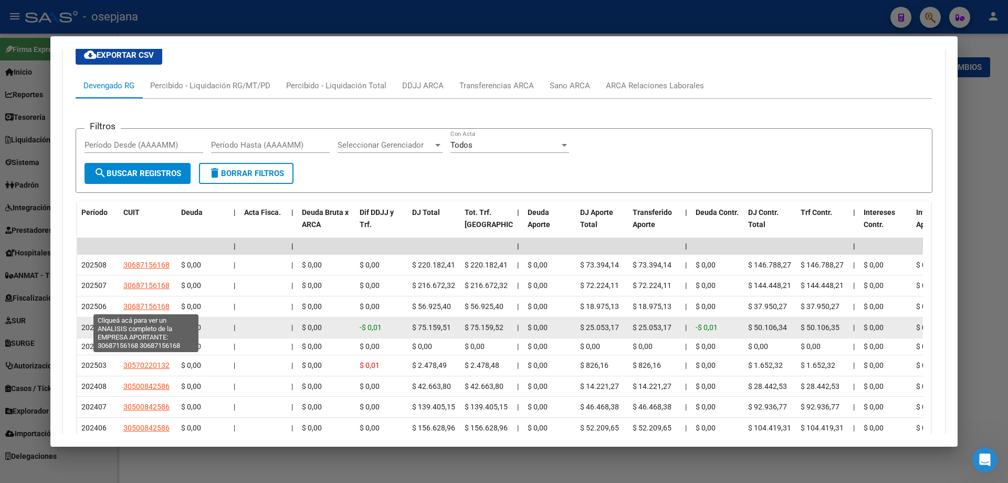
click at [157, 323] on span "30687156168" at bounding box center [146, 327] width 46 height 8
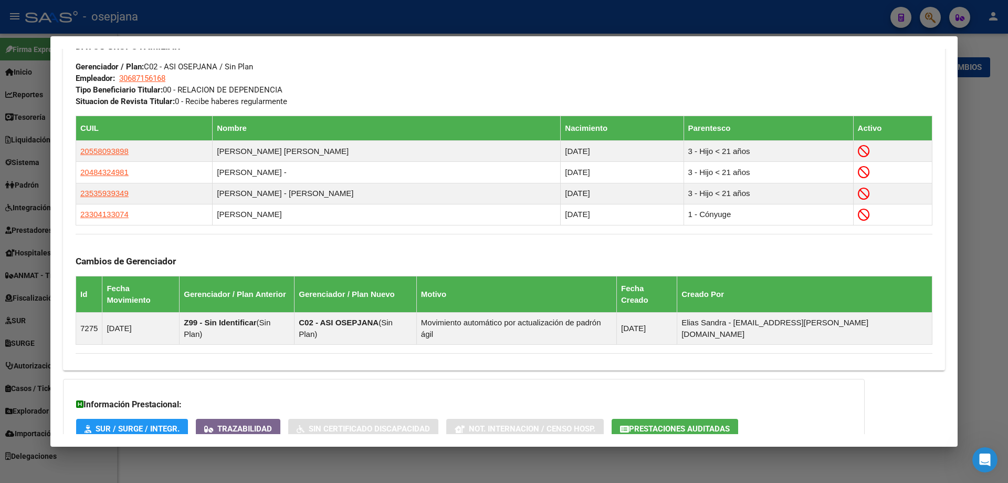
scroll to position [690, 0]
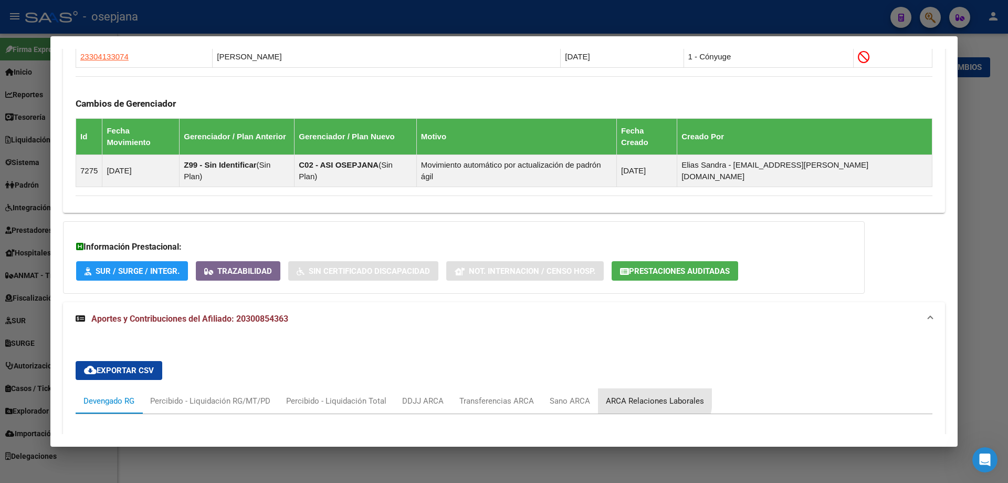
click at [629, 395] on div "ARCA Relaciones Laborales" at bounding box center [655, 401] width 98 height 12
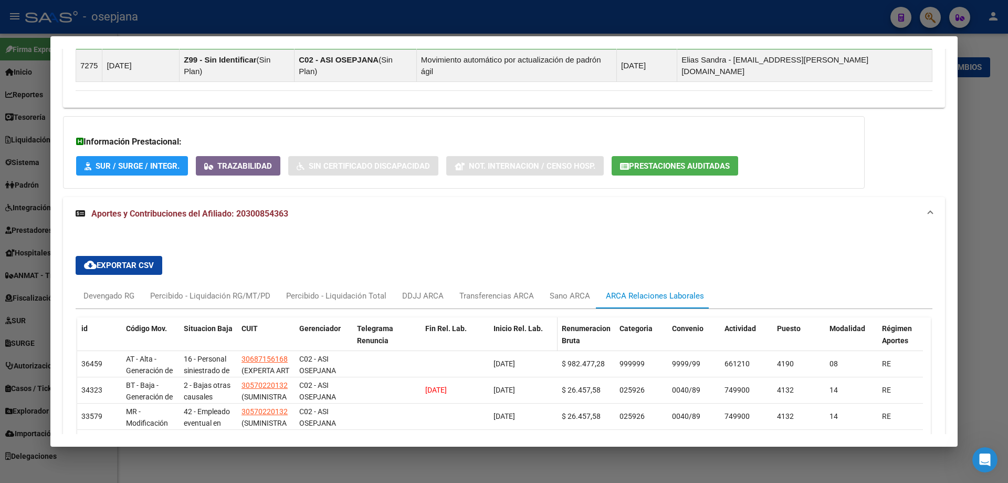
scroll to position [900, 0]
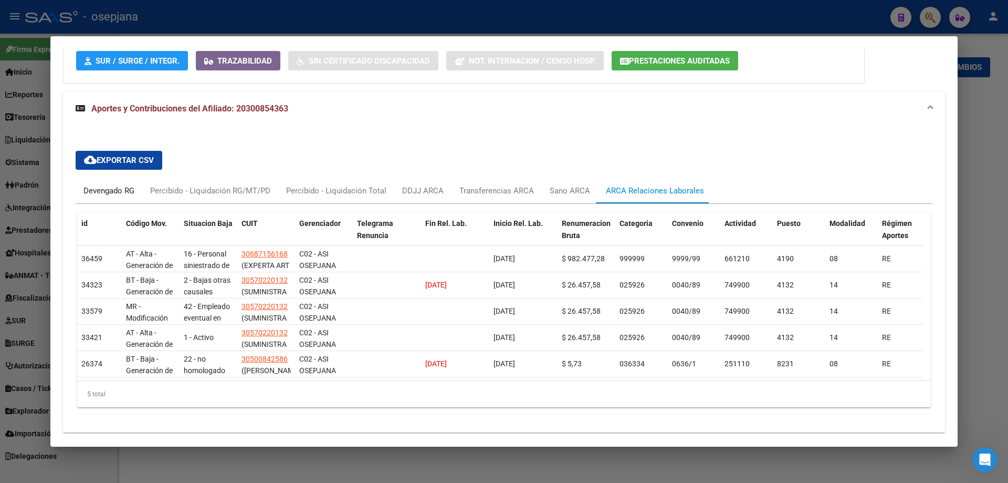
click at [110, 185] on div "Devengado RG" at bounding box center [109, 191] width 51 height 12
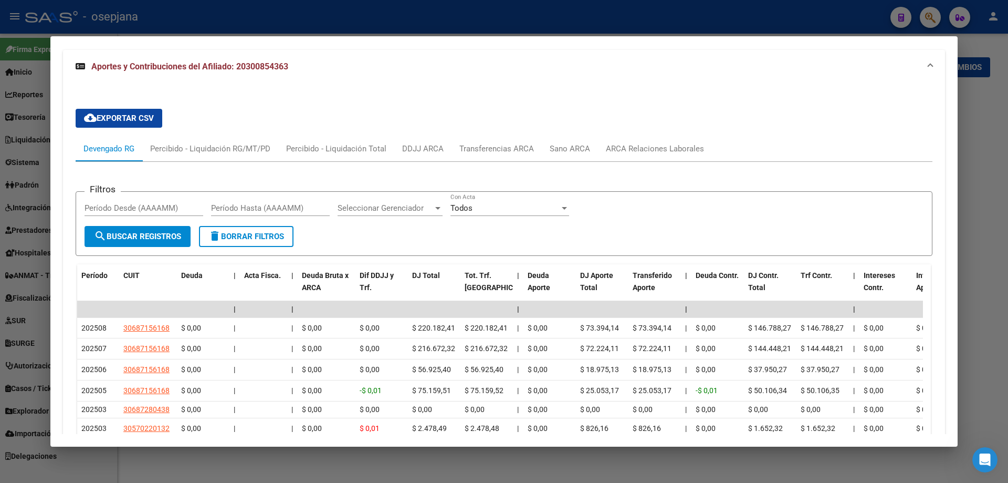
scroll to position [890, 0]
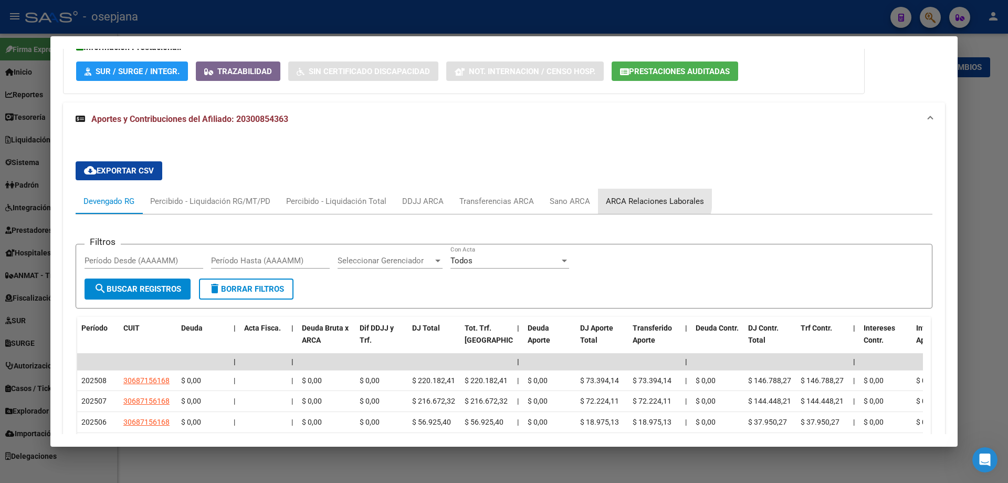
click at [639, 195] on div "ARCA Relaciones Laborales" at bounding box center [655, 201] width 98 height 12
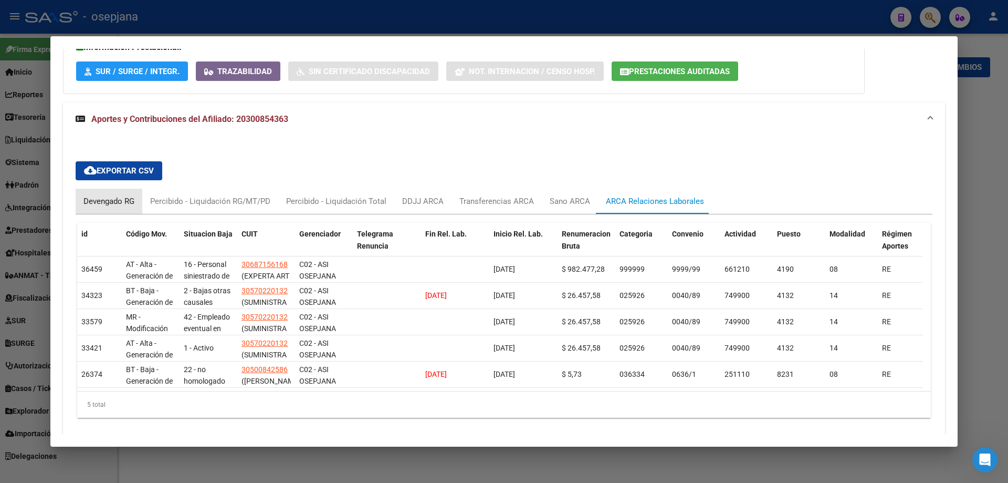
click at [124, 195] on div "Devengado RG" at bounding box center [109, 201] width 51 height 12
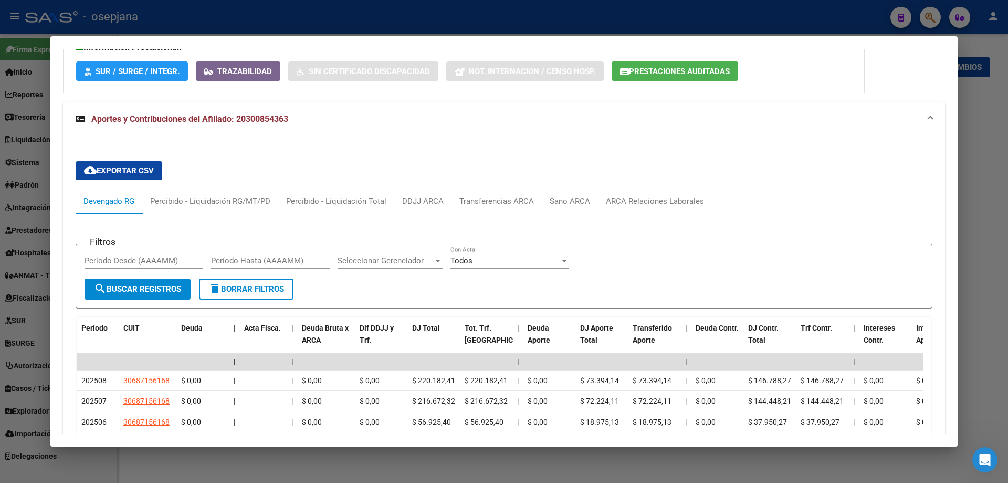
scroll to position [995, 0]
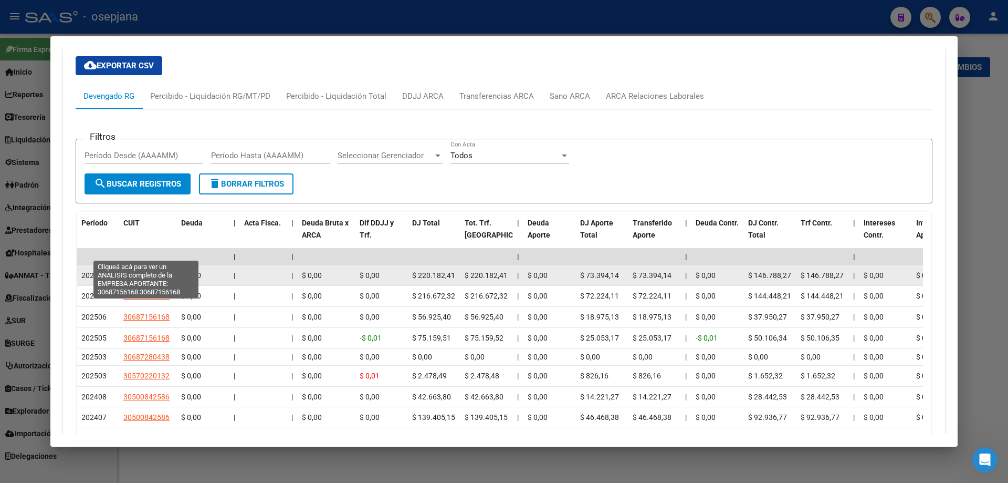
click at [151, 271] on span "30687156168" at bounding box center [146, 275] width 46 height 8
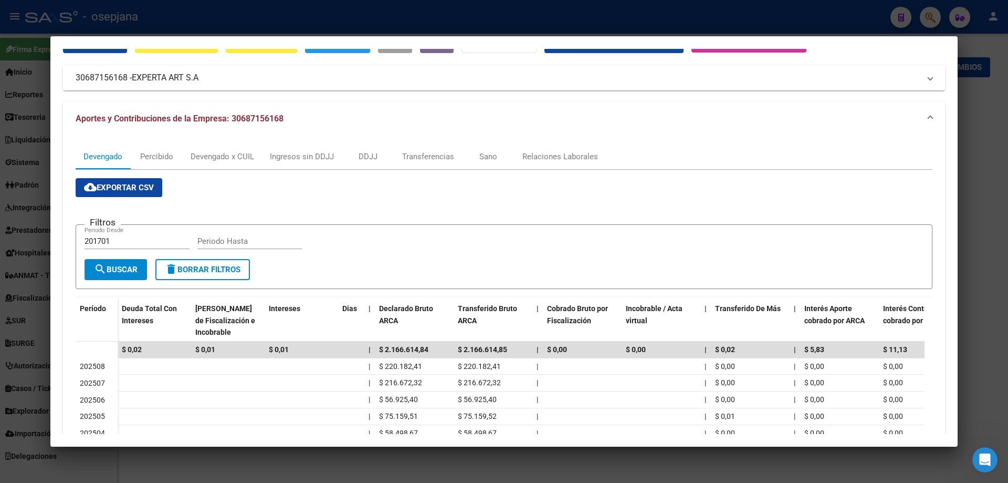
scroll to position [0, 0]
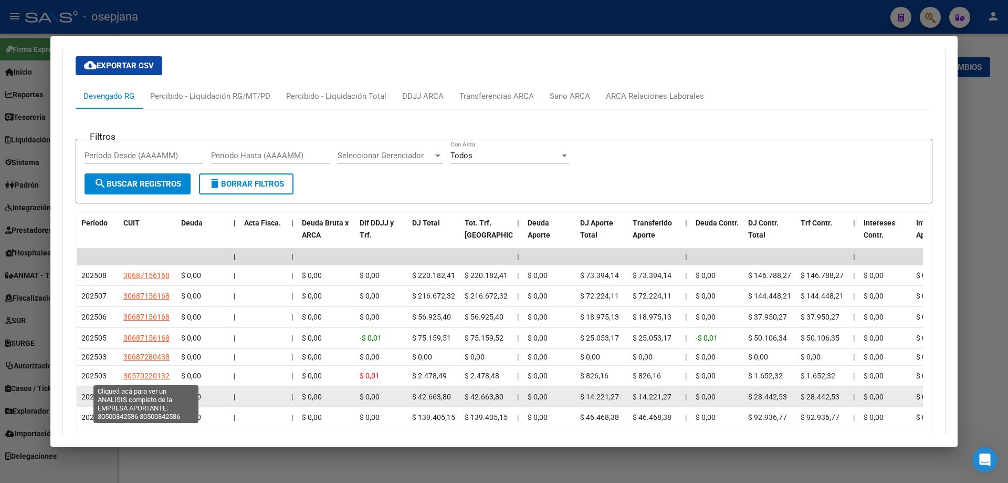
click at [137, 392] on span "30500842586" at bounding box center [146, 396] width 46 height 8
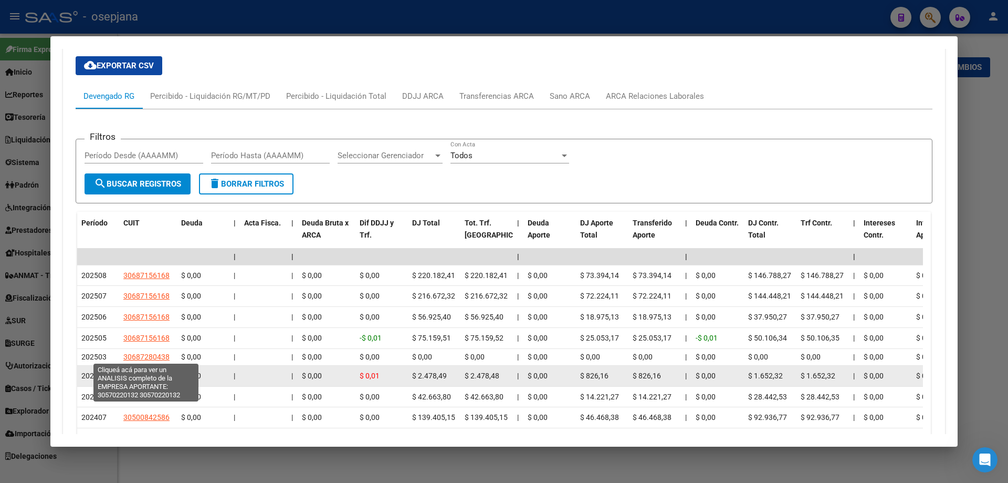
click at [159, 371] on span "30570220132" at bounding box center [146, 375] width 46 height 8
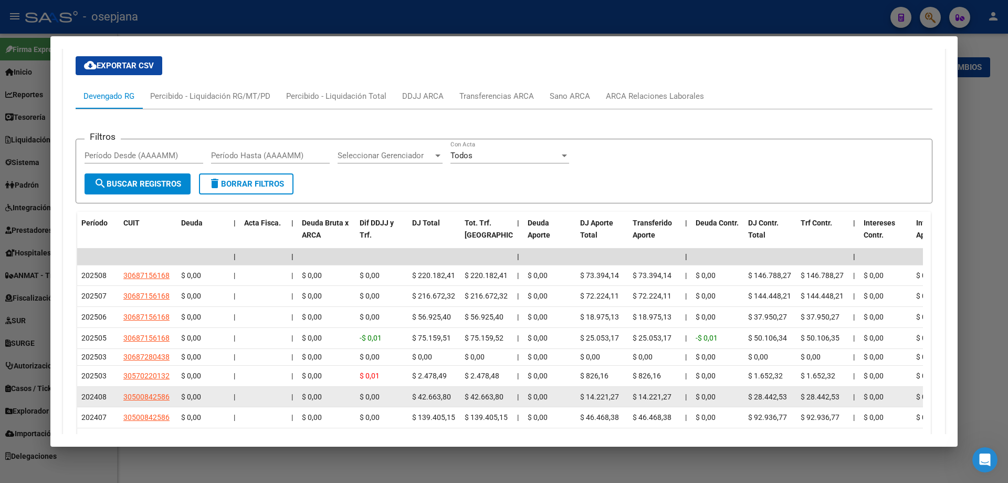
click at [85, 387] on datatable-body-cell "202408" at bounding box center [98, 397] width 42 height 20
click at [92, 387] on datatable-body-cell "202408" at bounding box center [98, 397] width 42 height 20
click at [138, 392] on span "30500842586" at bounding box center [146, 396] width 46 height 8
type textarea "30500842586"
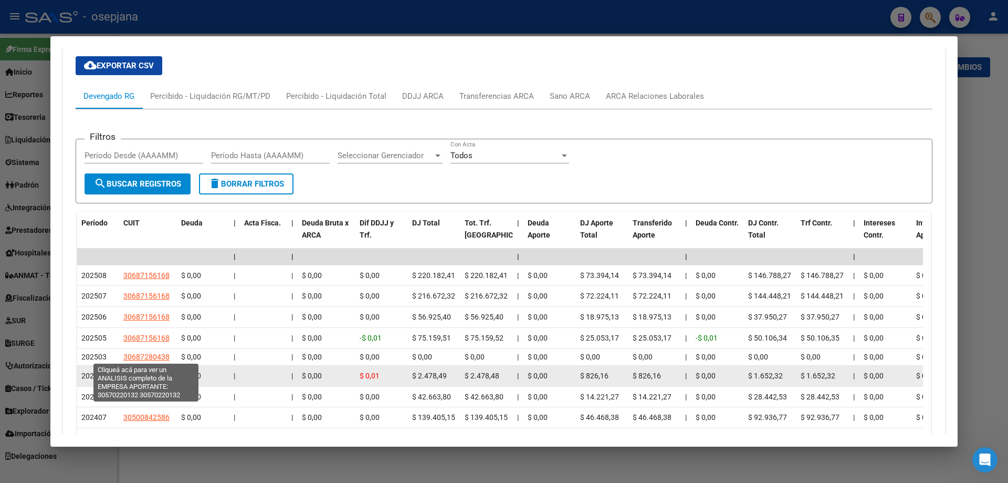
click at [145, 371] on span "30570220132" at bounding box center [146, 375] width 46 height 8
type textarea "30570220132"
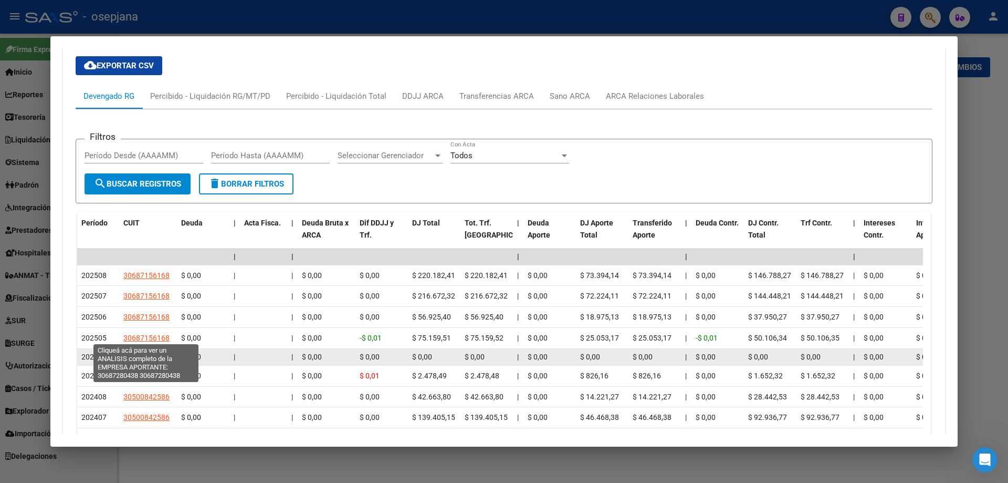
click at [149, 352] on span "30687280438" at bounding box center [146, 356] width 46 height 8
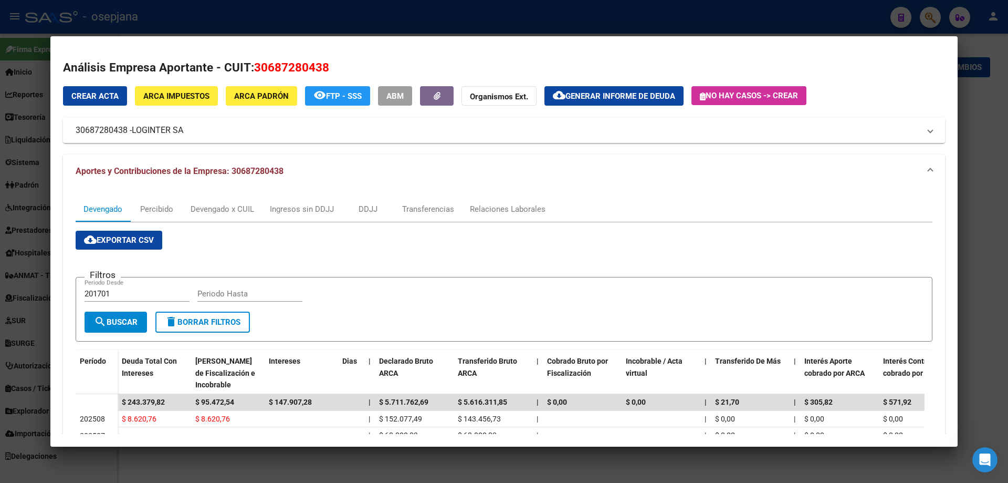
scroll to position [158, 0]
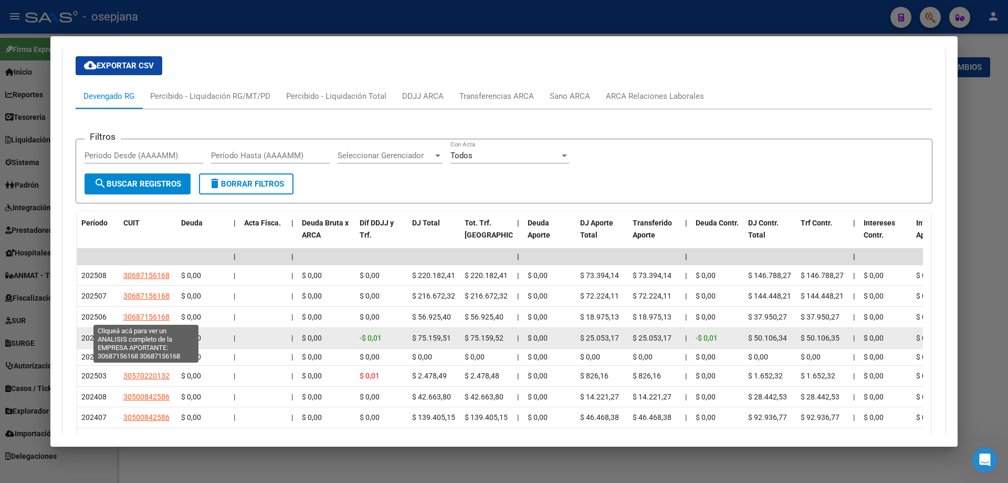
click at [151, 334] on span "30687156168" at bounding box center [146, 338] width 46 height 8
type textarea "30687156168"
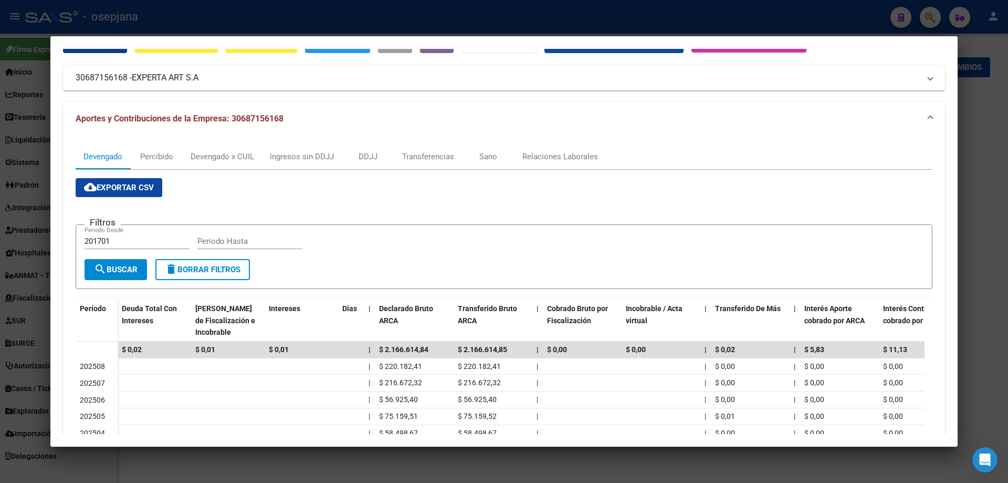
scroll to position [0, 0]
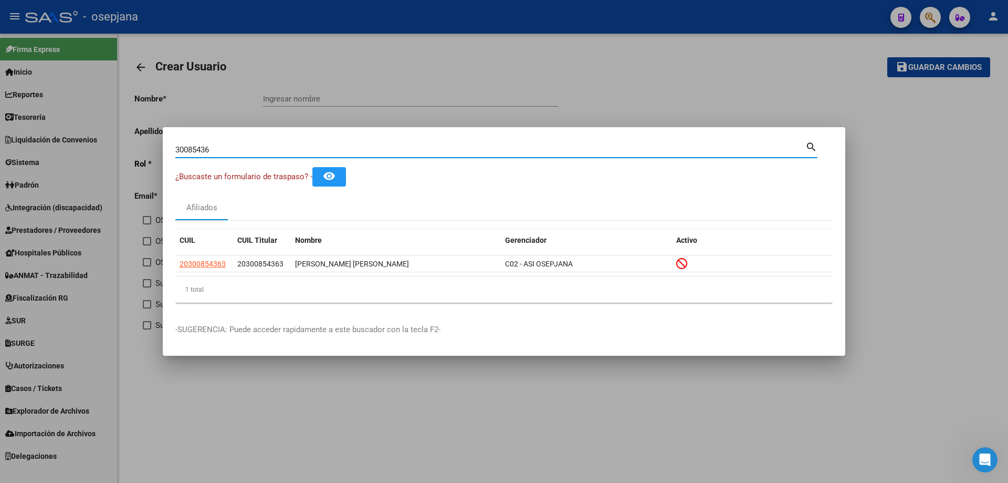
drag, startPoint x: 242, startPoint y: 150, endPoint x: 96, endPoint y: 149, distance: 146.5
click at [96, 149] on div "30085436 Buscar (apellido, dni, cuil, nro traspaso, cuit, obra social) search ¿…" at bounding box center [504, 241] width 1008 height 483
type input "33718252879"
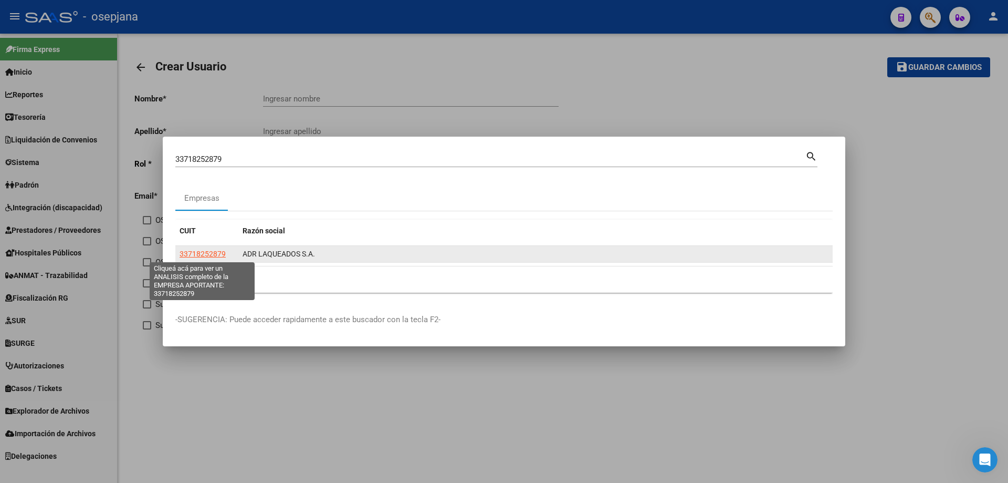
click at [199, 252] on span "33718252879" at bounding box center [203, 253] width 46 height 8
type textarea "33718252879"
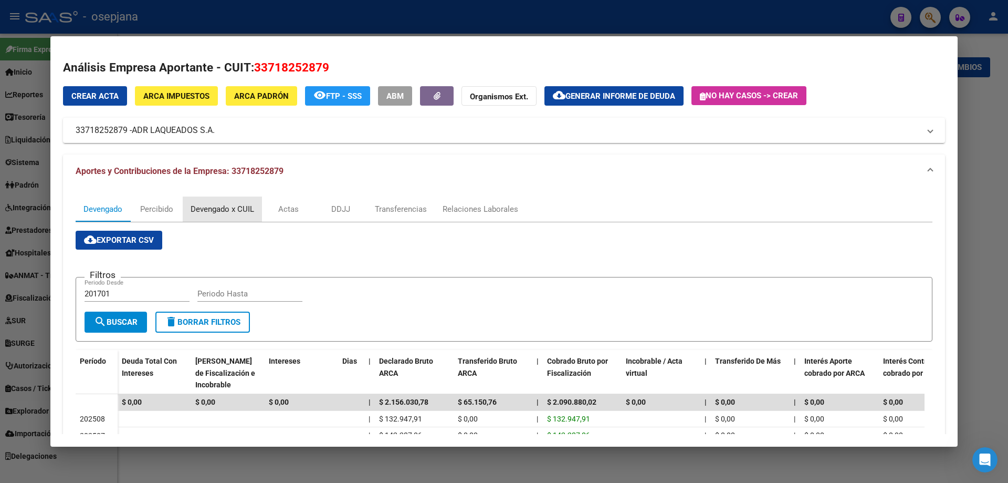
click at [222, 206] on div "Devengado x CUIL" at bounding box center [223, 209] width 64 height 12
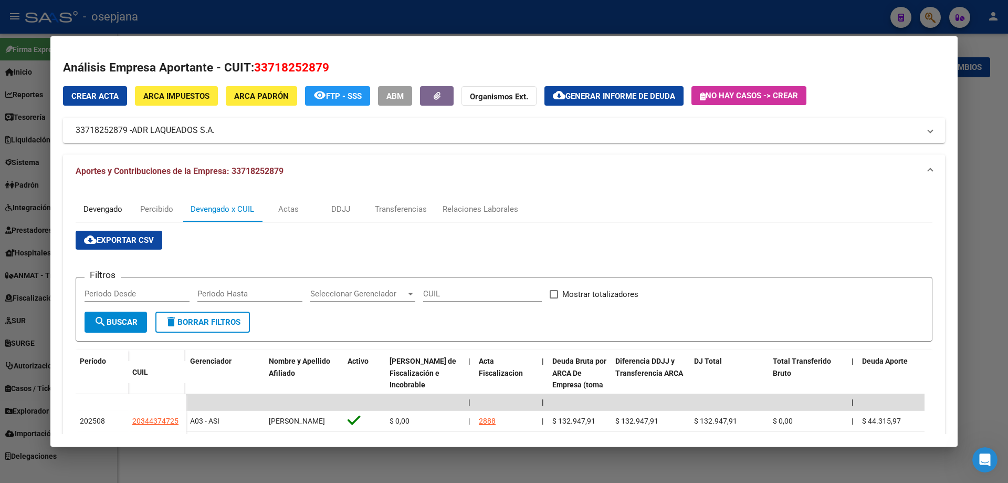
click at [110, 209] on div "Devengado" at bounding box center [103, 209] width 39 height 12
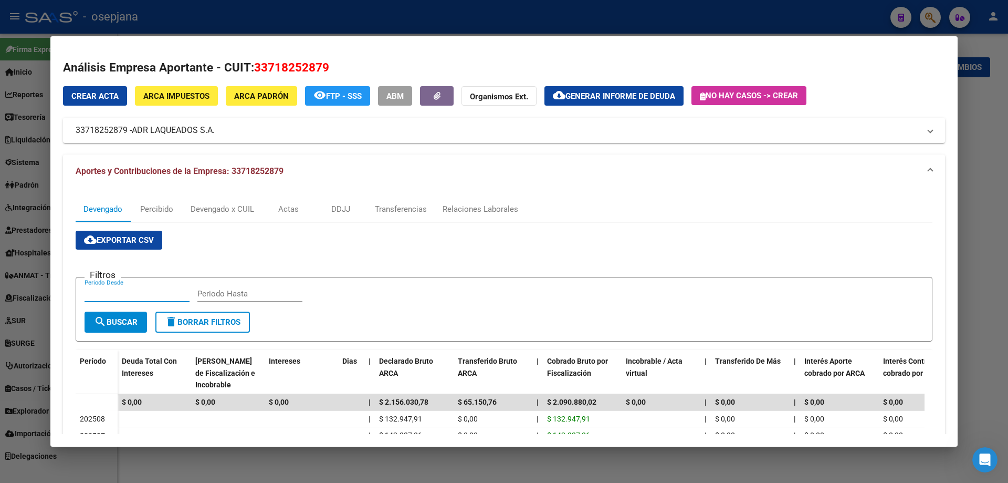
click at [119, 294] on input "Periodo Desde" at bounding box center [137, 293] width 105 height 9
click at [222, 208] on div "Devengado x CUIL" at bounding box center [223, 209] width 64 height 12
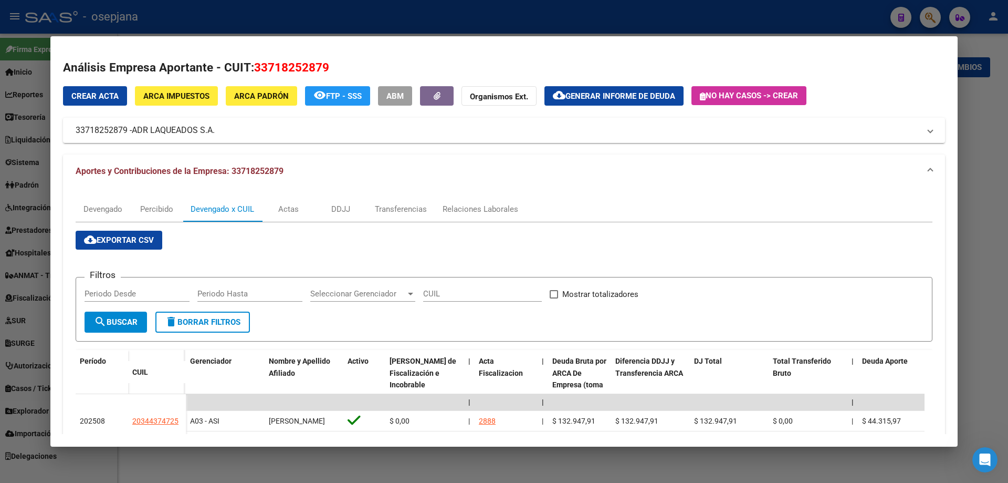
click at [137, 296] on input "Periodo Desde" at bounding box center [137, 293] width 105 height 9
type input "202505"
type input "202508"
click at [572, 294] on span "Mostrar totalizadores" at bounding box center [601, 294] width 76 height 13
click at [554, 298] on input "Mostrar totalizadores" at bounding box center [554, 298] width 1 height 1
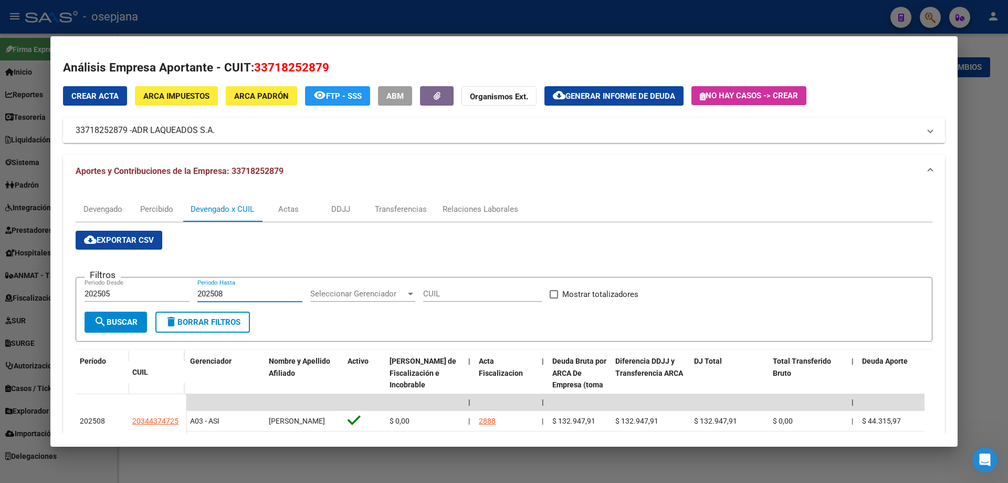
checkbox input "true"
click at [142, 320] on button "search Buscar" at bounding box center [116, 321] width 63 height 21
click at [143, 232] on button "cloud_download Exportar CSV" at bounding box center [119, 240] width 87 height 19
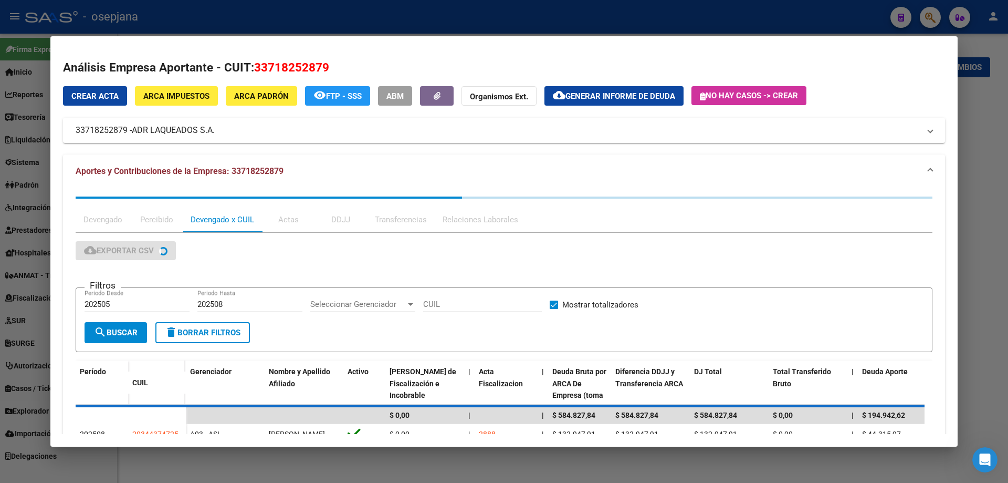
click at [95, 468] on div at bounding box center [504, 241] width 1008 height 483
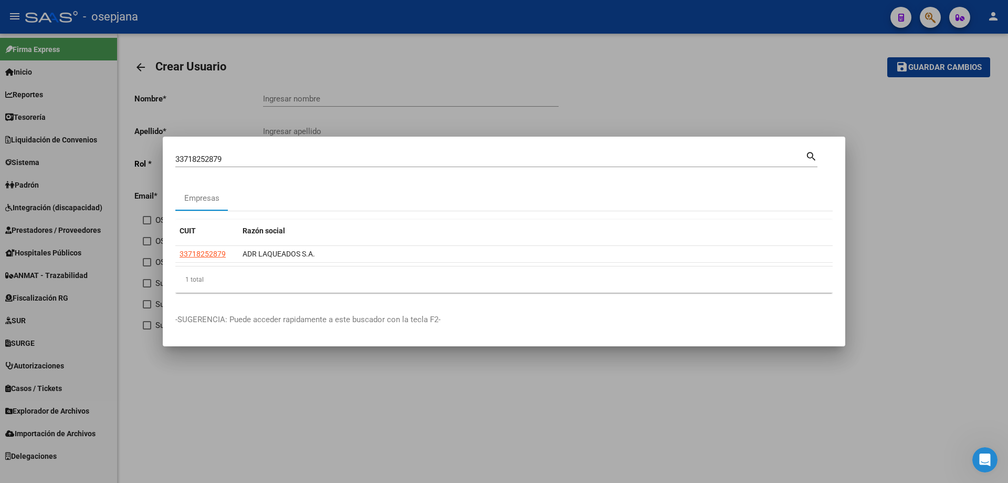
click at [45, 297] on div at bounding box center [504, 241] width 1008 height 483
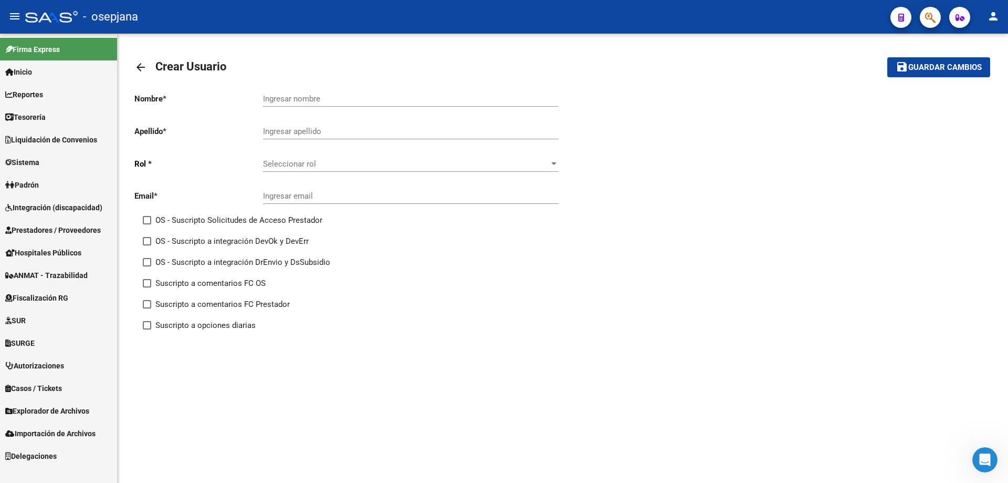
click at [45, 297] on span "Fiscalización RG" at bounding box center [36, 298] width 63 height 12
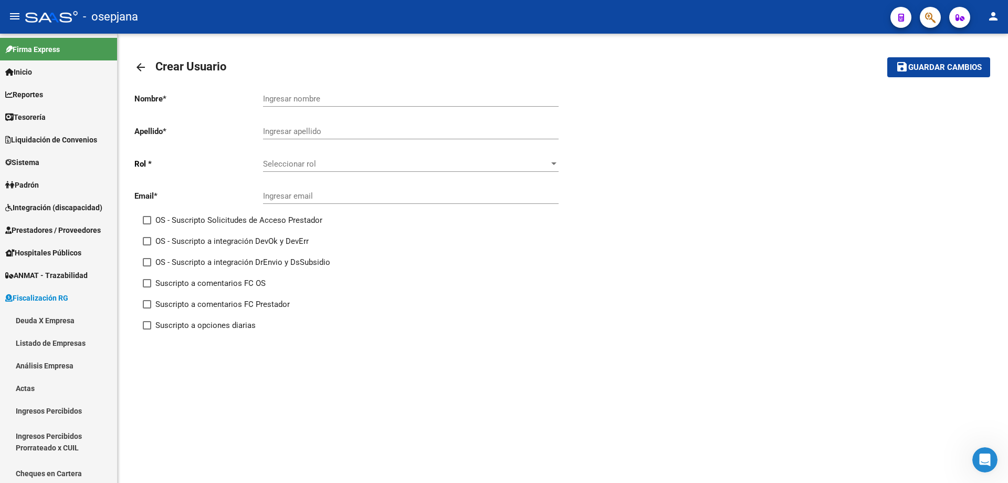
drag, startPoint x: 44, startPoint y: 388, endPoint x: 209, endPoint y: 348, distance: 170.1
click at [44, 388] on link "Actas" at bounding box center [58, 388] width 117 height 23
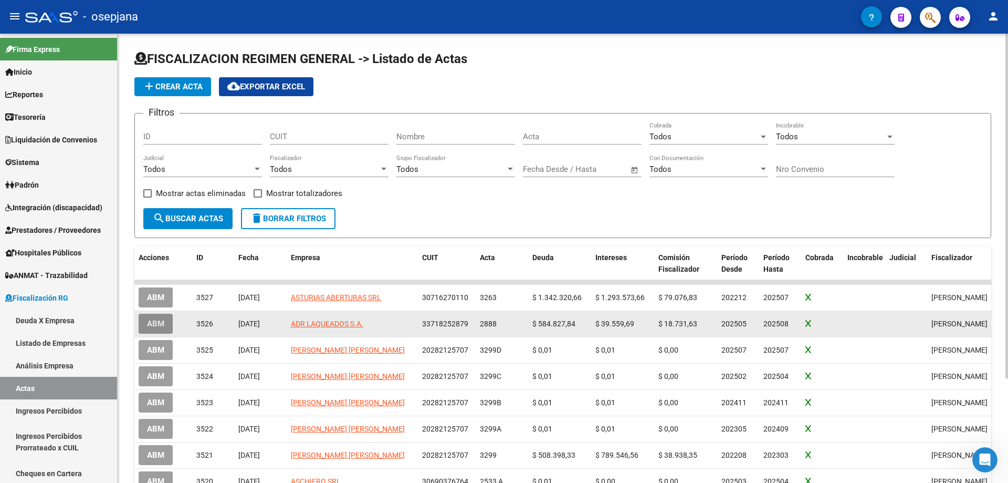
click at [163, 324] on span "ABM" at bounding box center [155, 323] width 17 height 9
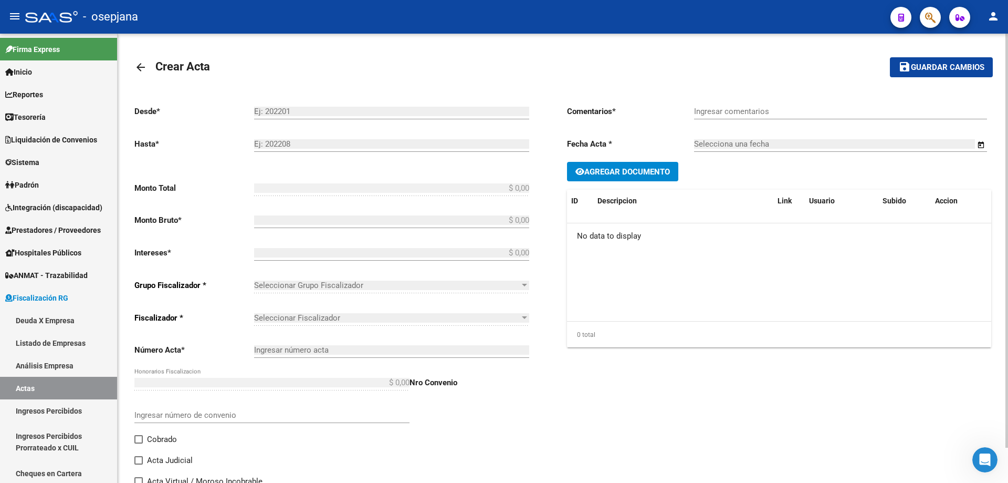
type input "202505"
type input "202508"
type input "$ 686.826,28"
type input "$ 584.827,84"
type input "$ 39.559,69"
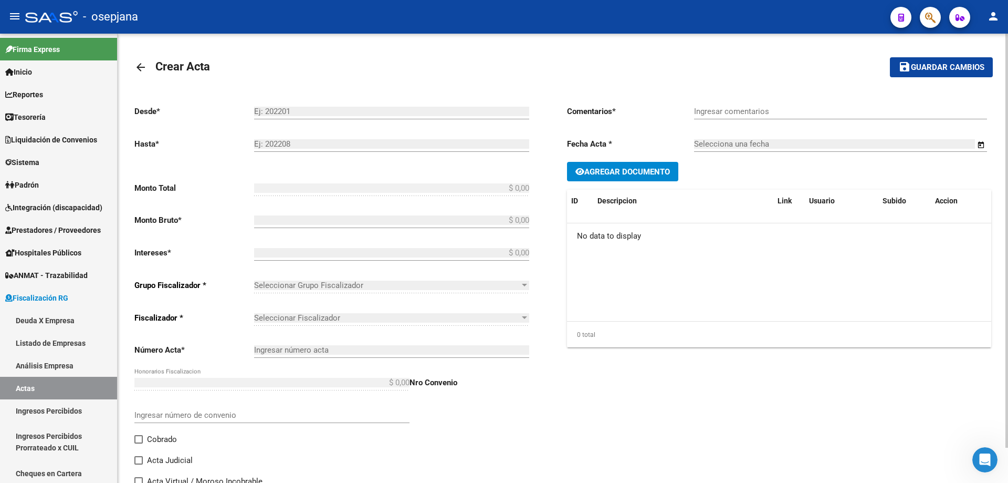
type input "2888"
type input "$ 62.438,75"
checkbox input "true"
type input "."
type input "16/09/2025"
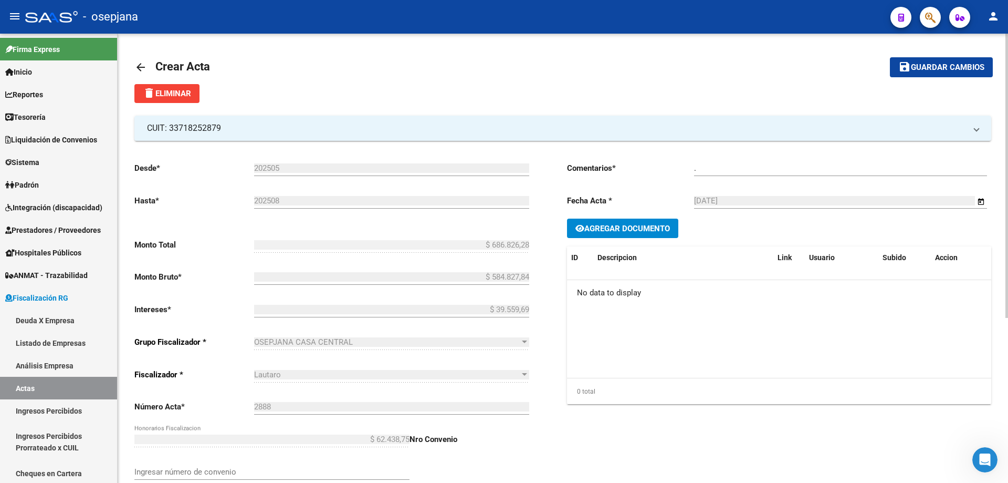
scroll to position [261, 0]
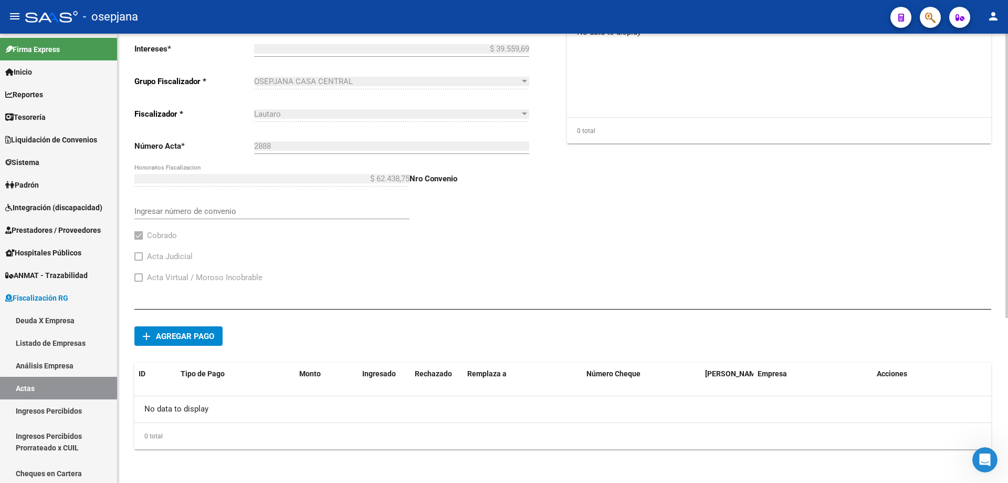
click at [202, 333] on span "Agregar pago" at bounding box center [185, 335] width 58 height 9
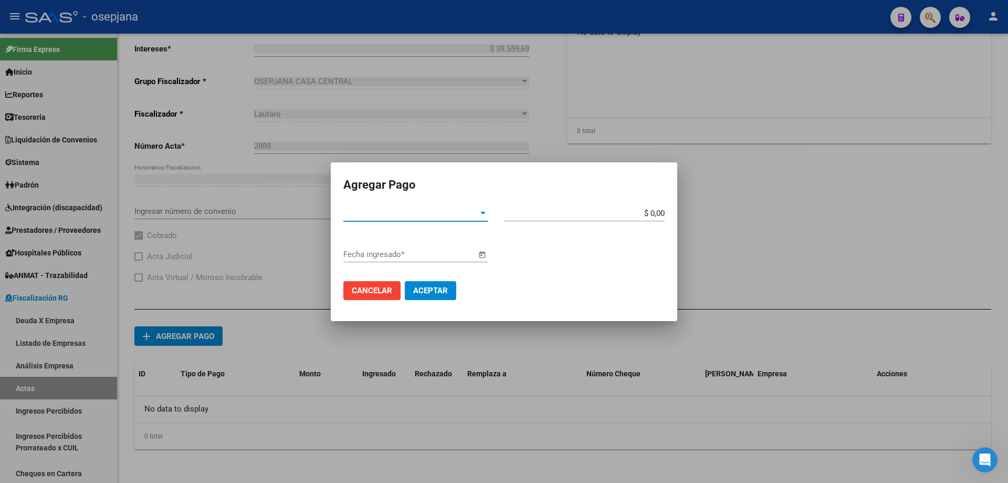
click at [376, 216] on span "Tipo de Pago *" at bounding box center [410, 213] width 135 height 9
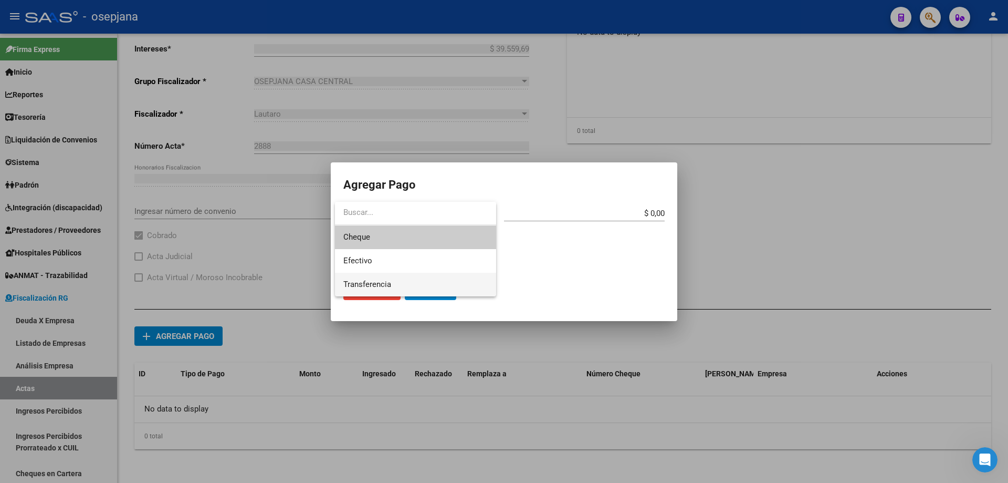
click at [379, 278] on span "Transferencia" at bounding box center [415, 285] width 144 height 24
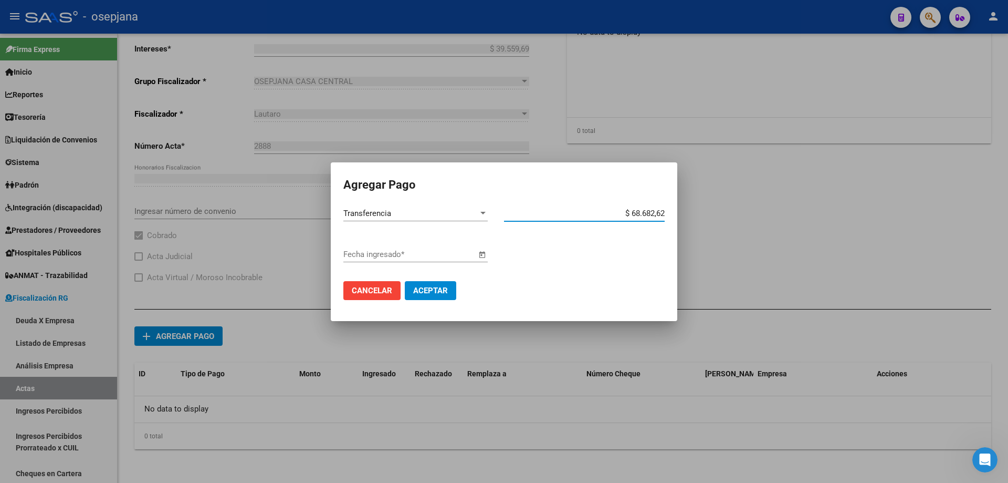
type input "$ 686.826,28"
click at [480, 255] on span "Open calendar" at bounding box center [482, 254] width 25 height 25
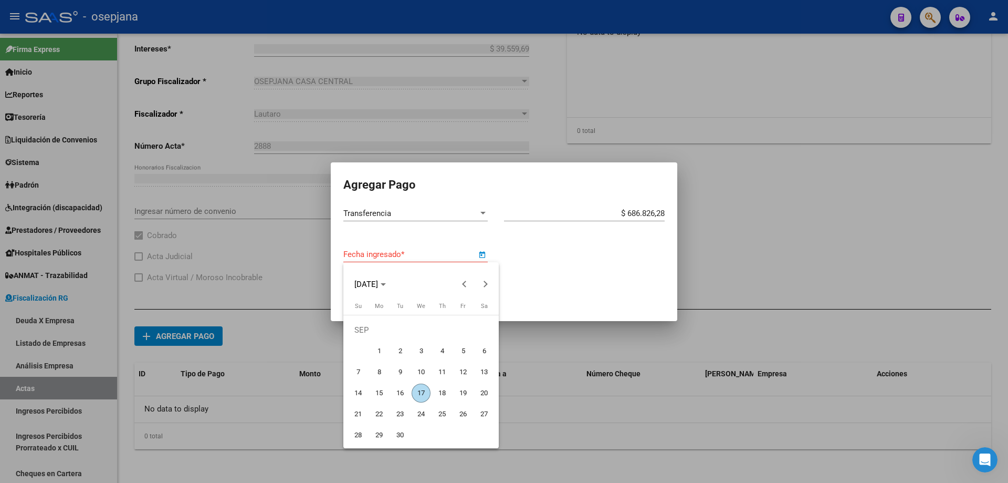
click at [401, 389] on span "16" at bounding box center [400, 392] width 19 height 19
type input "16/09/2025"
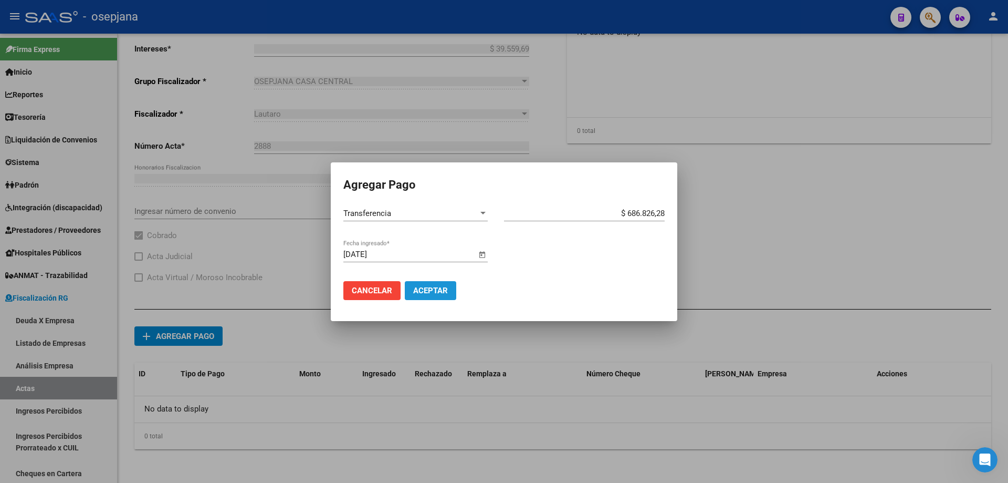
click at [430, 292] on span "Aceptar" at bounding box center [430, 290] width 35 height 9
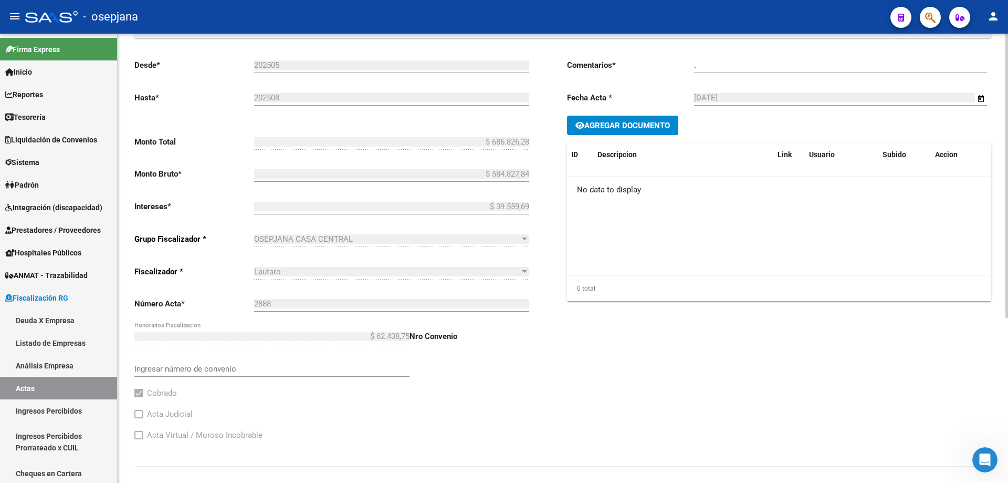
scroll to position [0, 0]
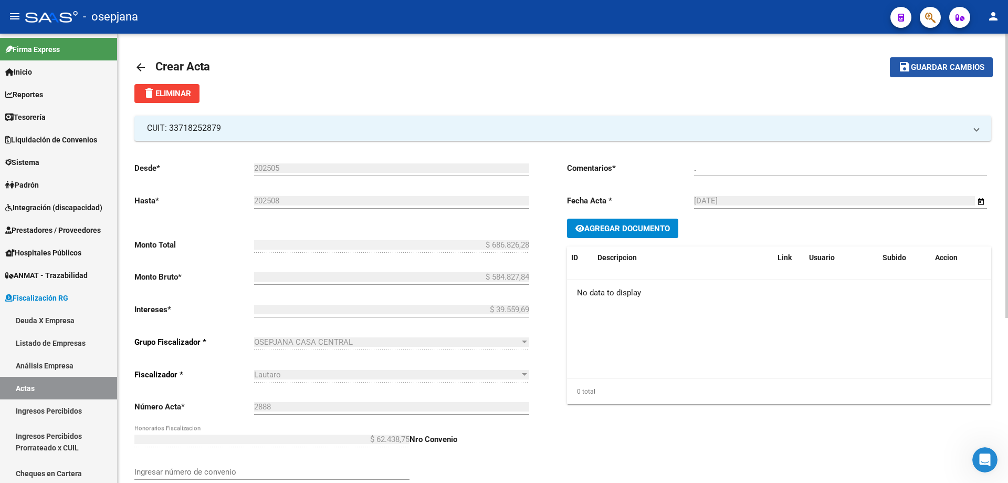
click at [940, 67] on span "Guardar cambios" at bounding box center [948, 67] width 74 height 9
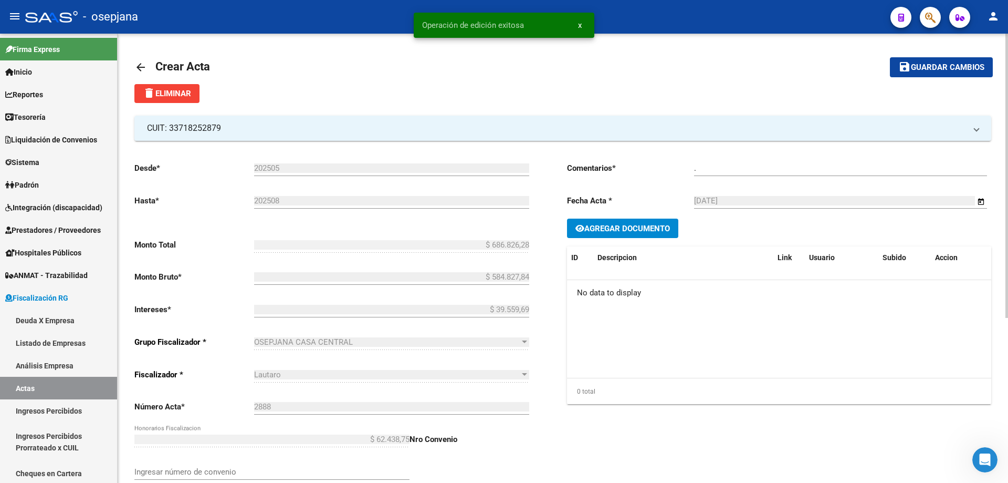
click at [139, 65] on mat-icon "arrow_back" at bounding box center [140, 67] width 13 height 13
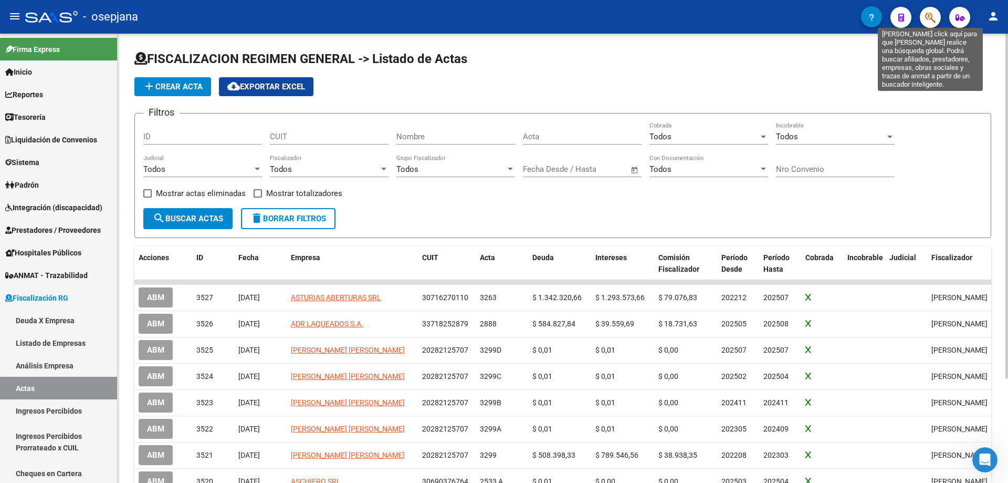
click at [936, 19] on icon "button" at bounding box center [930, 18] width 11 height 12
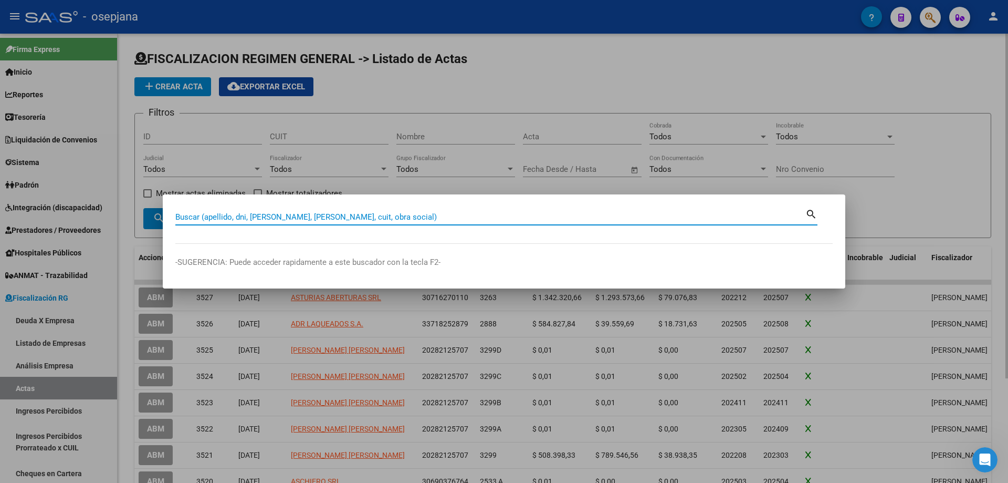
paste input "31239835"
type input "31239835"
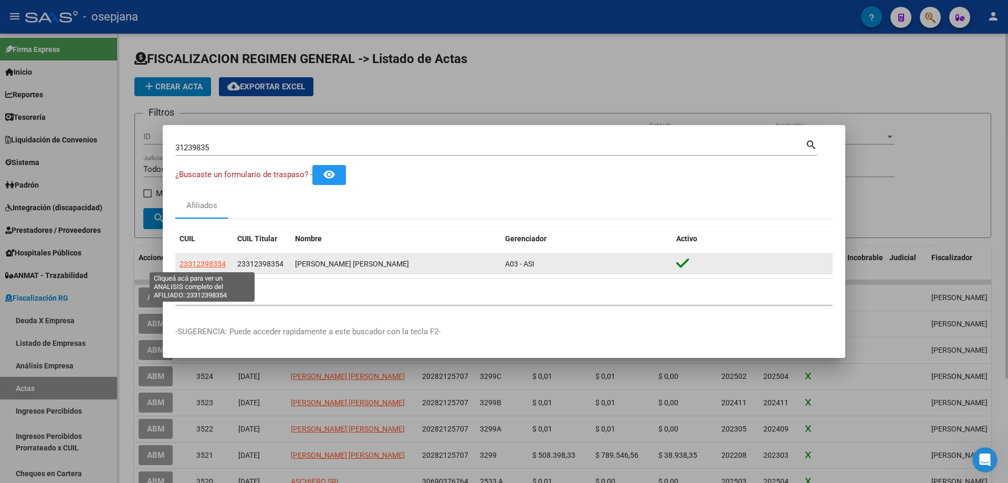
click at [220, 261] on span "23312398354" at bounding box center [203, 263] width 46 height 8
type textarea "23312398354"
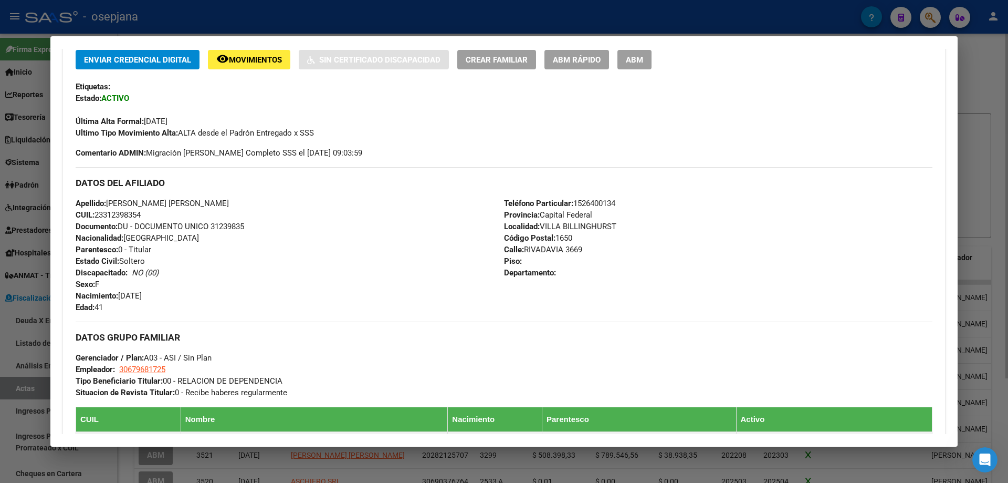
scroll to position [509, 0]
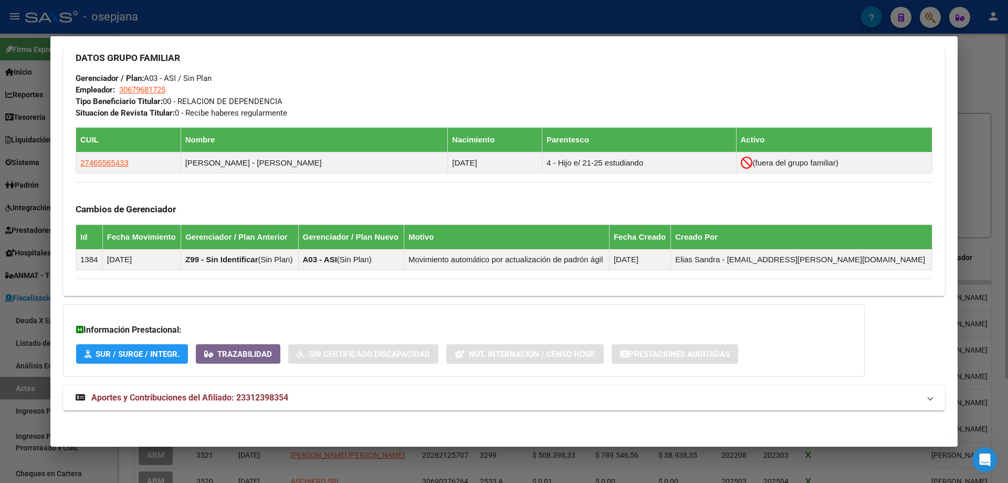
click at [201, 392] on span "Aportes y Contribuciones del Afiliado: 23312398354" at bounding box center [189, 397] width 197 height 10
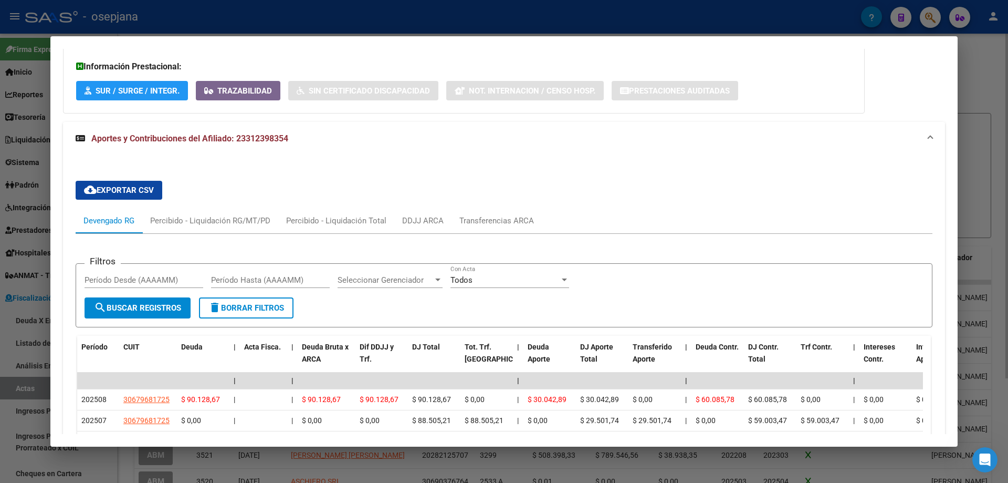
scroll to position [930, 0]
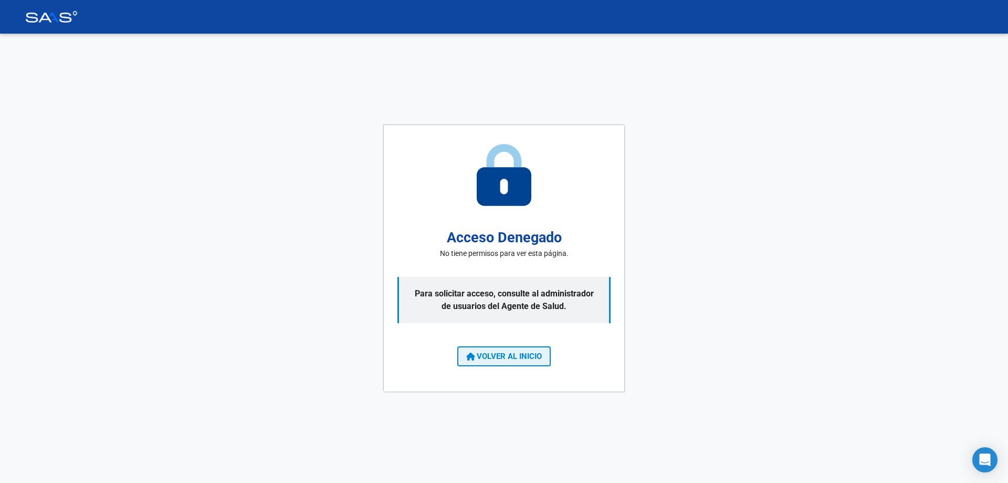
click at [503, 360] on span "VOLVER AL INICIO" at bounding box center [504, 355] width 76 height 9
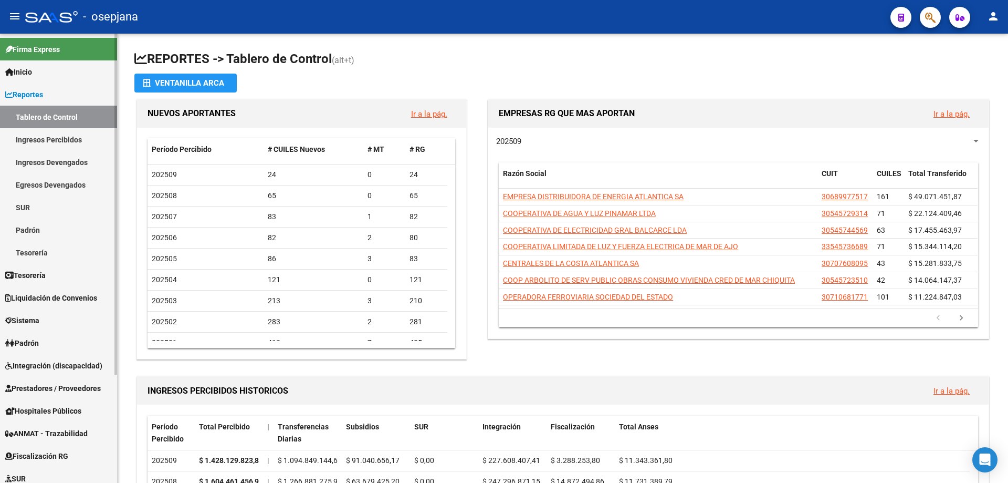
click at [20, 91] on span "Reportes" at bounding box center [24, 95] width 38 height 12
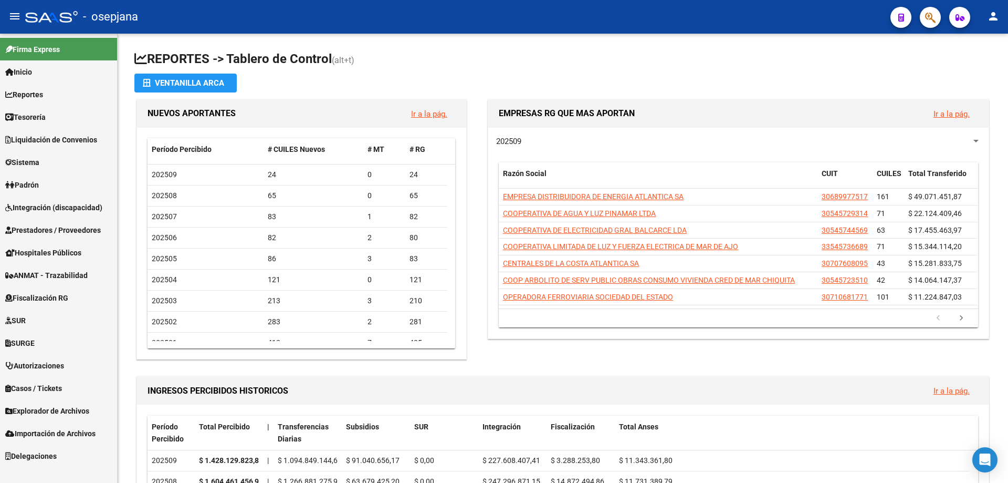
click at [39, 91] on span "Reportes" at bounding box center [24, 95] width 38 height 12
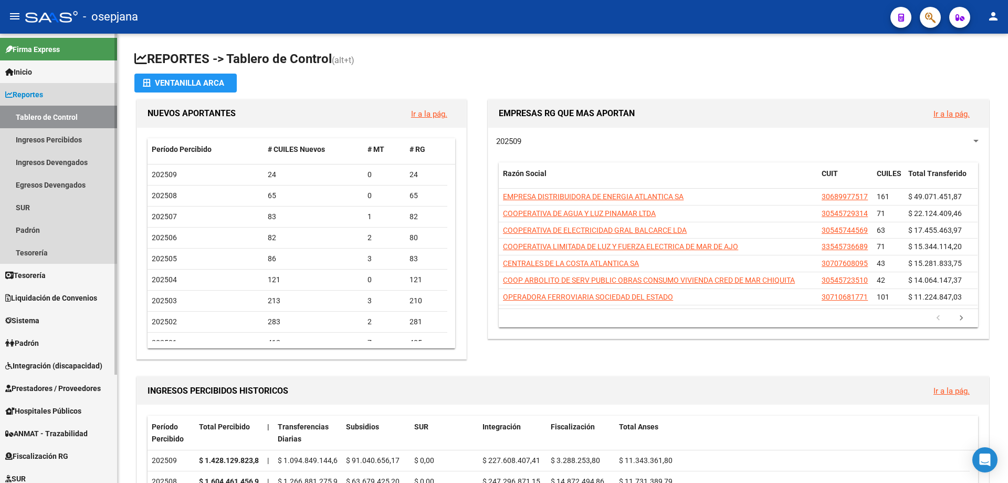
click at [39, 91] on span "Reportes" at bounding box center [24, 95] width 38 height 12
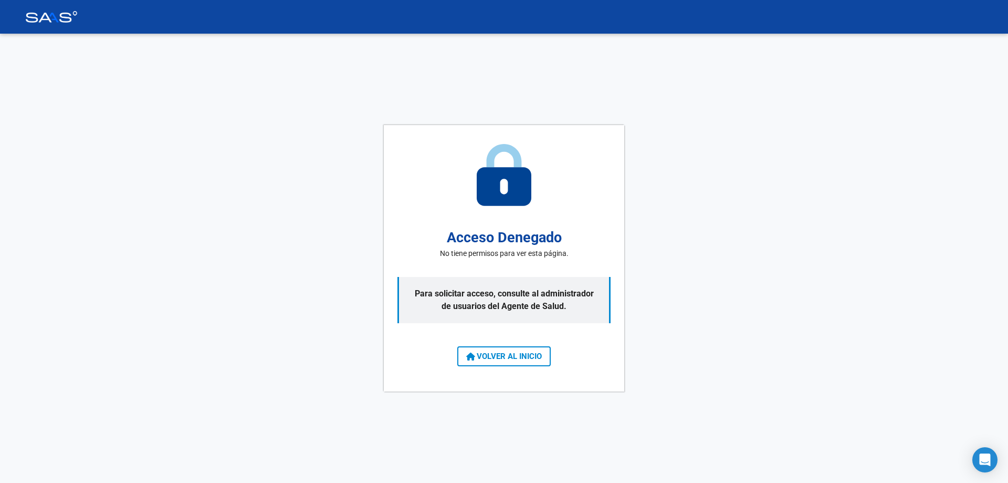
click at [501, 357] on span "VOLVER AL INICIO" at bounding box center [504, 355] width 76 height 9
